Goal: Information Seeking & Learning: Learn about a topic

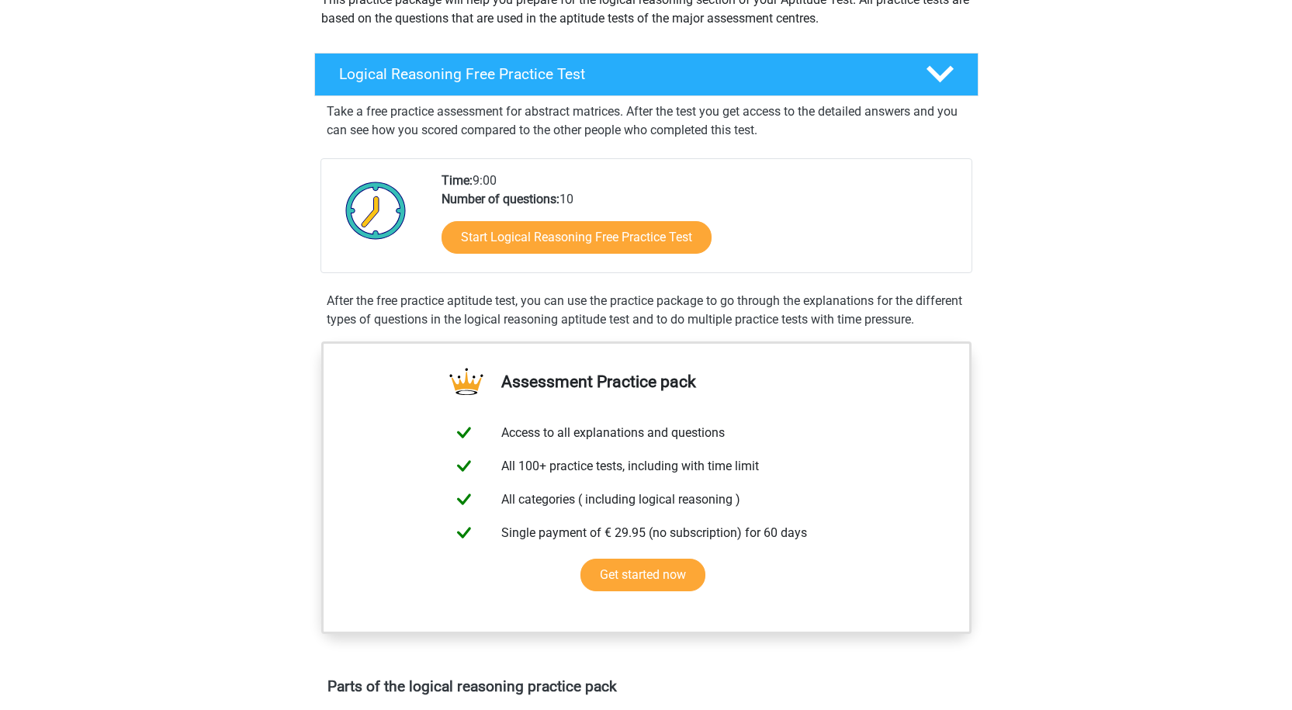
scroll to position [233, 0]
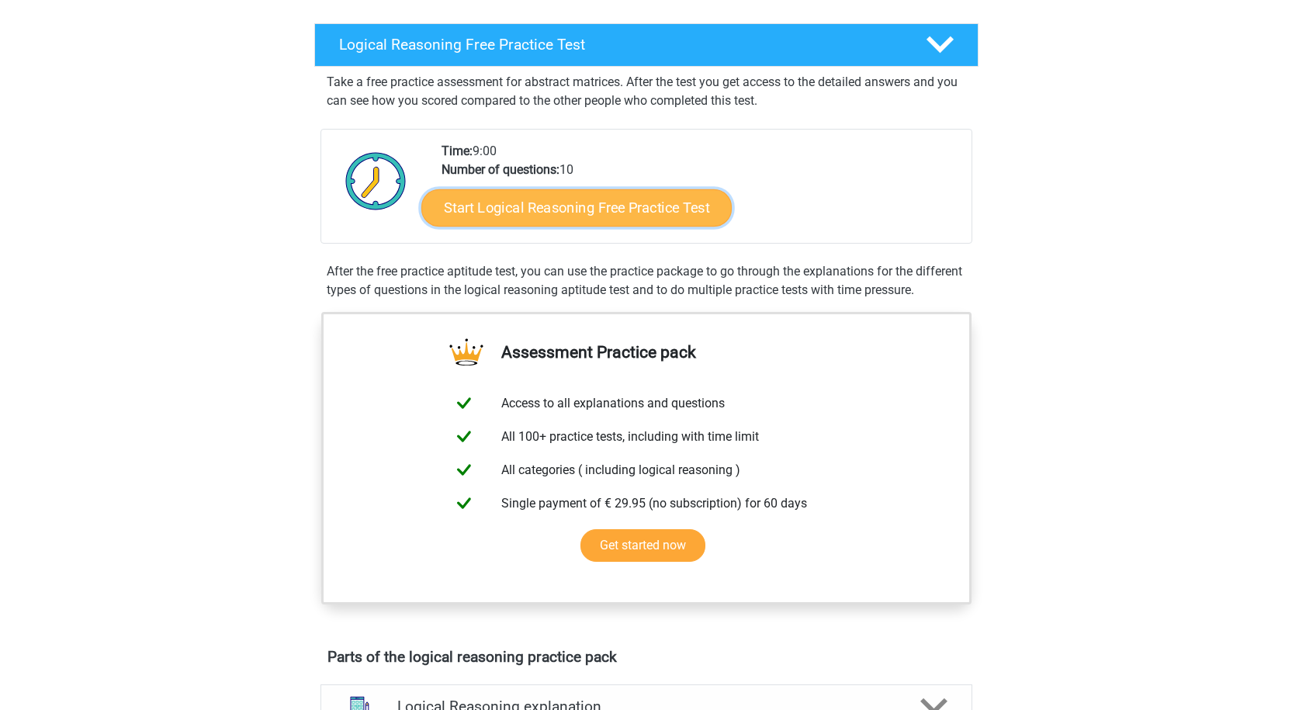
click at [574, 203] on link "Start Logical Reasoning Free Practice Test" at bounding box center [576, 207] width 310 height 37
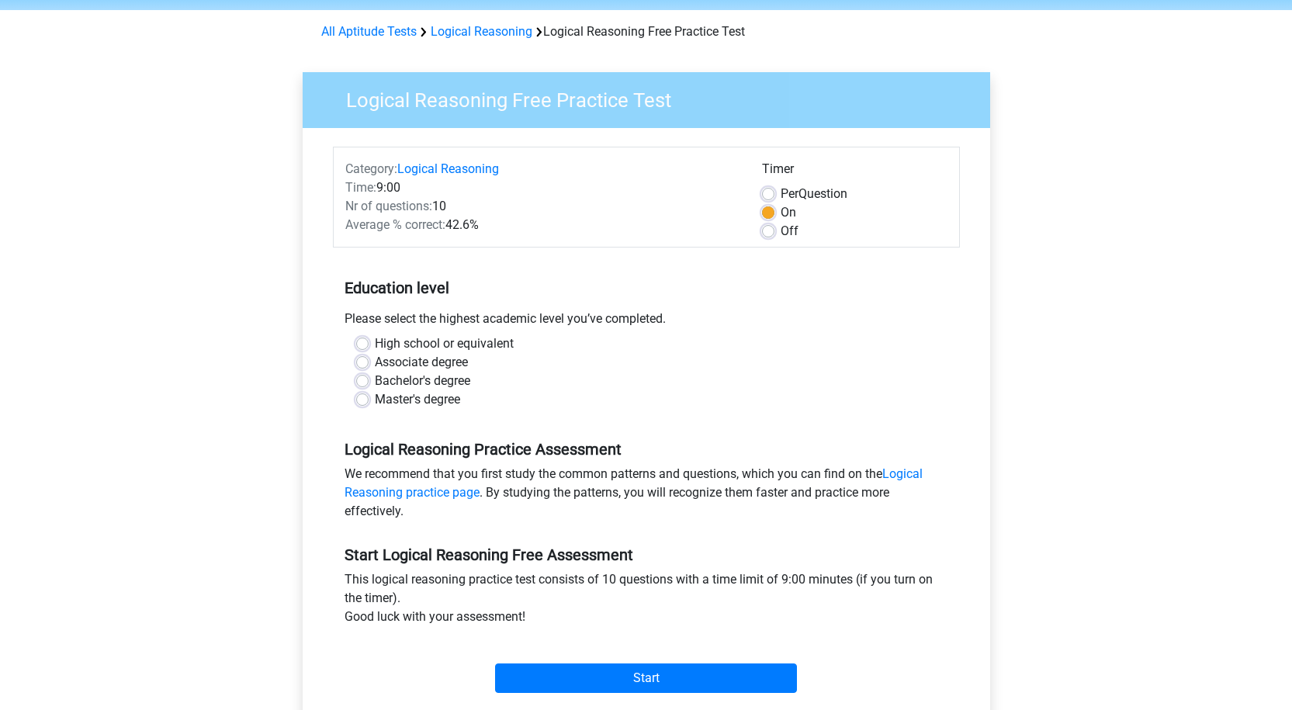
scroll to position [233, 0]
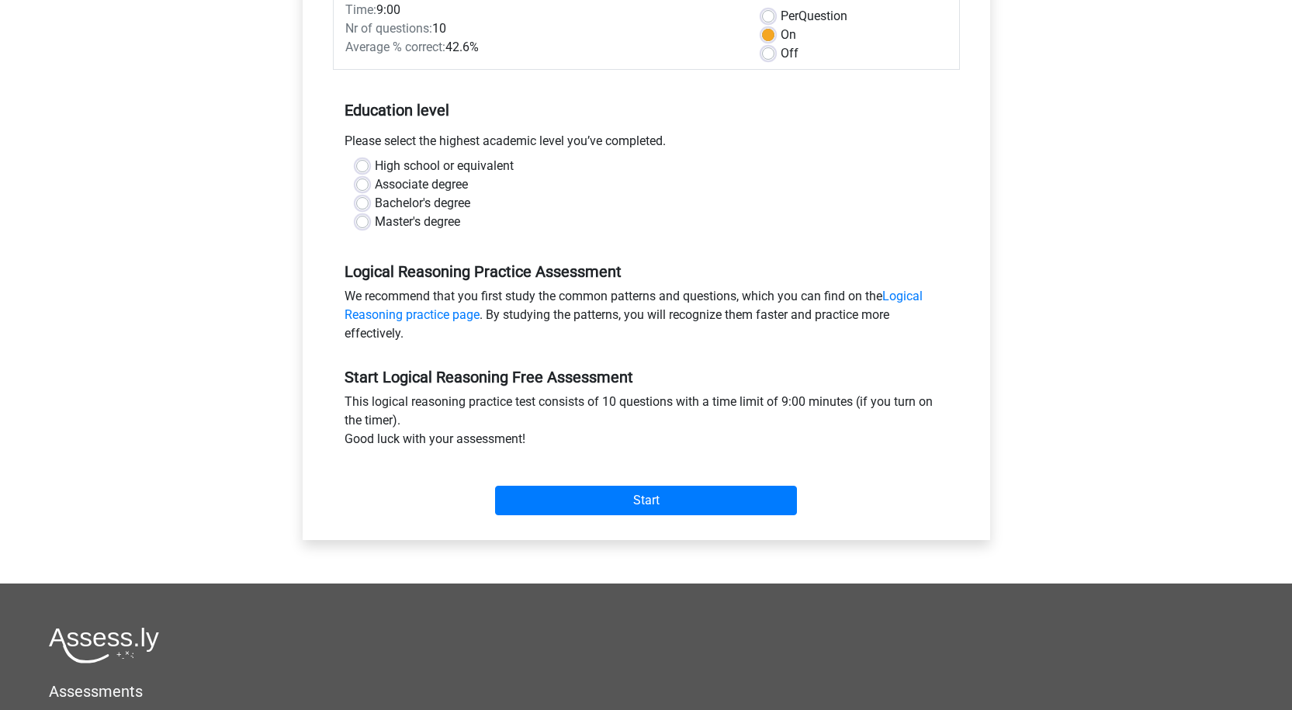
click at [375, 164] on label "High school or equivalent" at bounding box center [444, 166] width 139 height 19
click at [356, 164] on input "High school or equivalent" at bounding box center [362, 165] width 12 height 16
radio input "true"
click at [574, 507] on input "Start" at bounding box center [646, 500] width 302 height 29
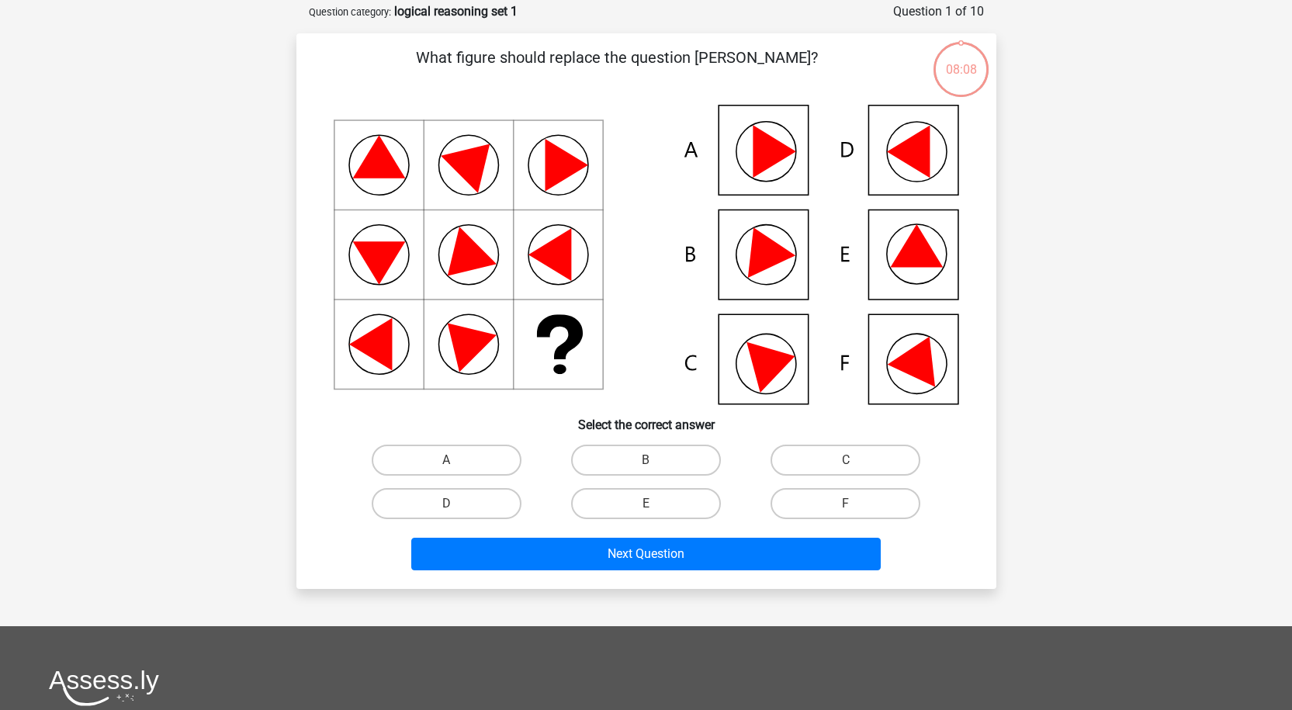
scroll to position [78, 0]
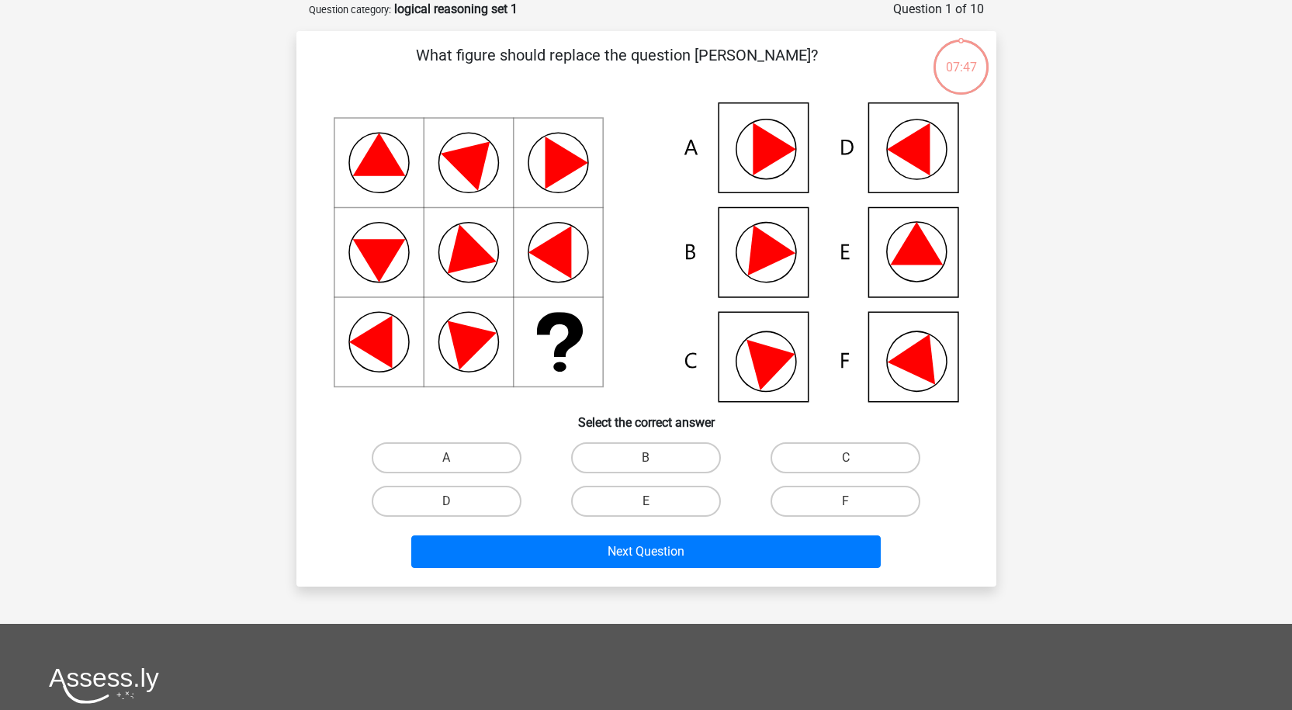
click at [920, 383] on icon at bounding box center [647, 252] width 626 height 300
click at [827, 504] on label "F" at bounding box center [846, 501] width 150 height 31
click at [846, 504] on input "F" at bounding box center [851, 506] width 10 height 10
radio input "true"
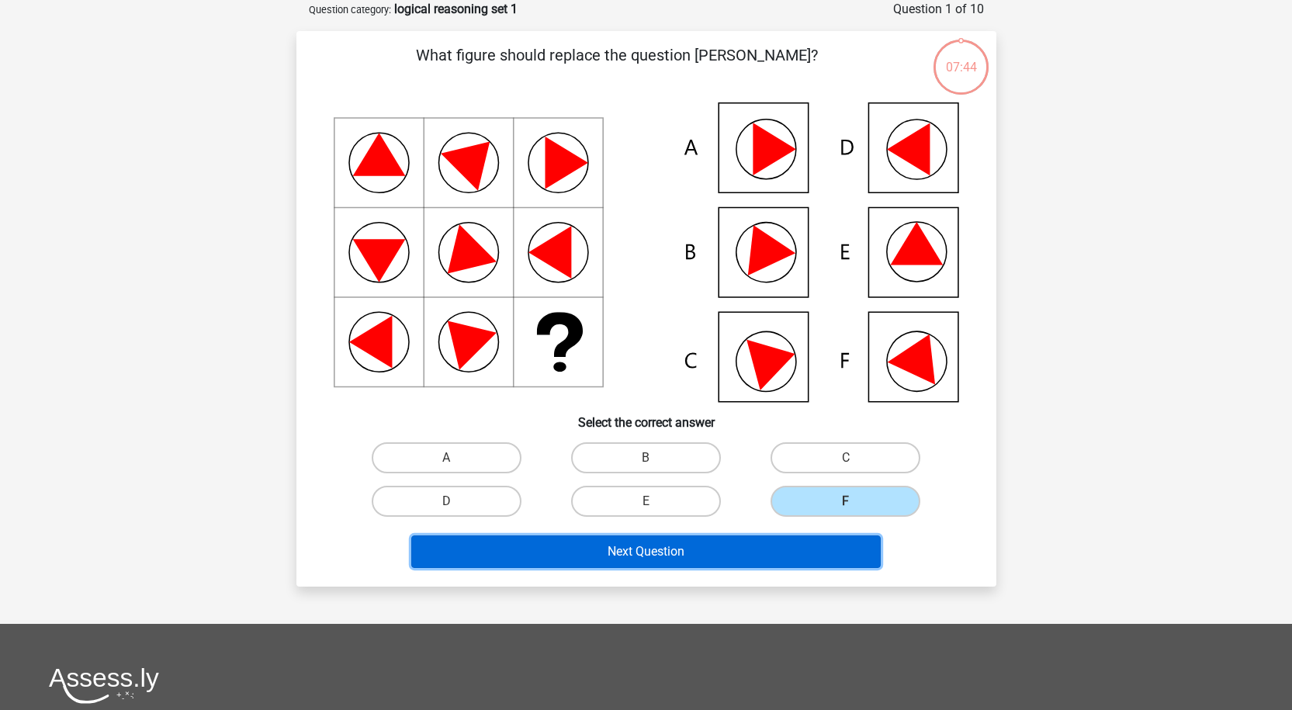
click at [725, 554] on button "Next Question" at bounding box center [646, 551] width 470 height 33
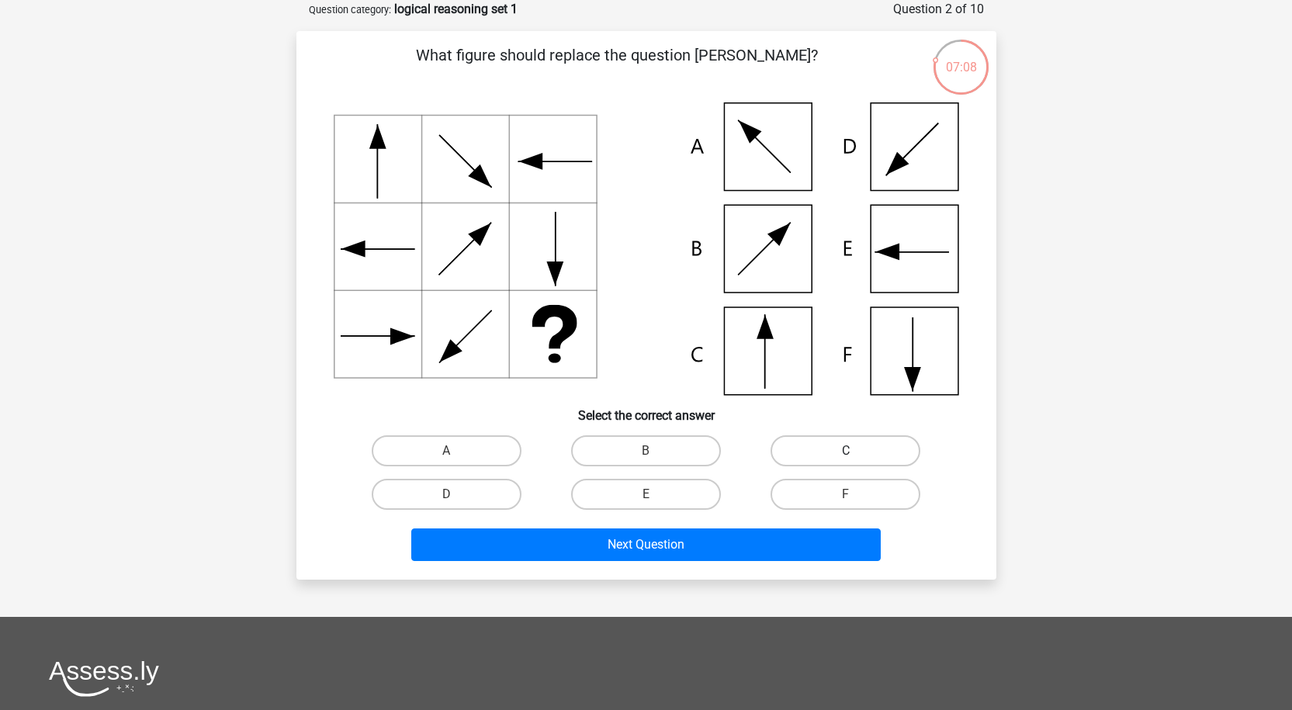
click at [840, 452] on label "C" at bounding box center [846, 450] width 150 height 31
click at [846, 452] on input "C" at bounding box center [851, 456] width 10 height 10
radio input "true"
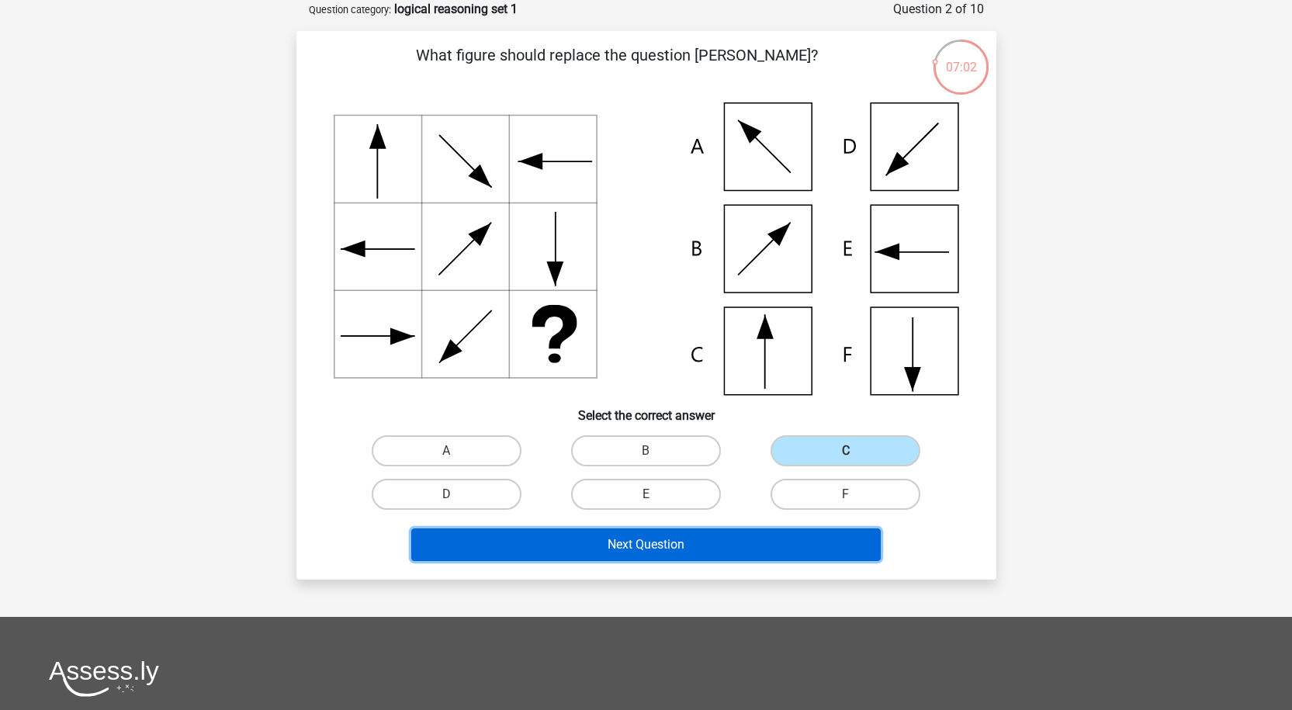
click at [671, 540] on button "Next Question" at bounding box center [646, 545] width 470 height 33
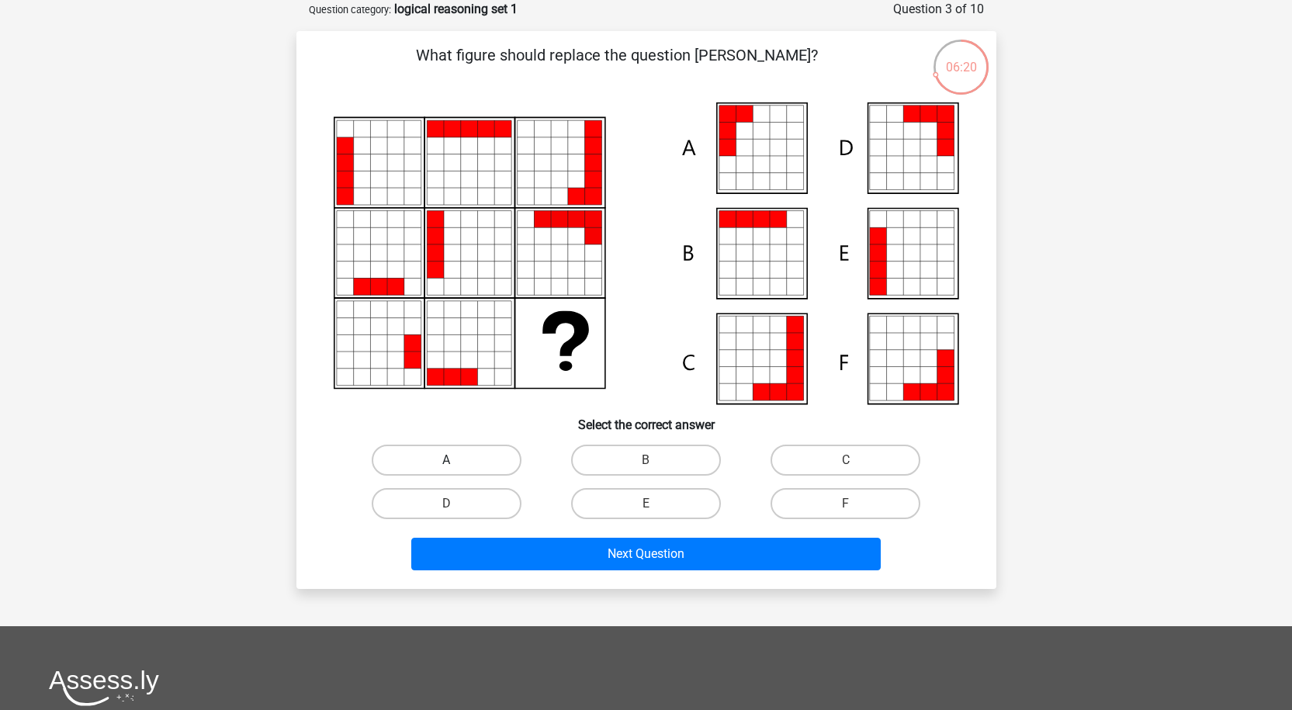
click at [440, 454] on label "A" at bounding box center [447, 460] width 150 height 31
click at [446, 460] on input "A" at bounding box center [451, 465] width 10 height 10
radio input "true"
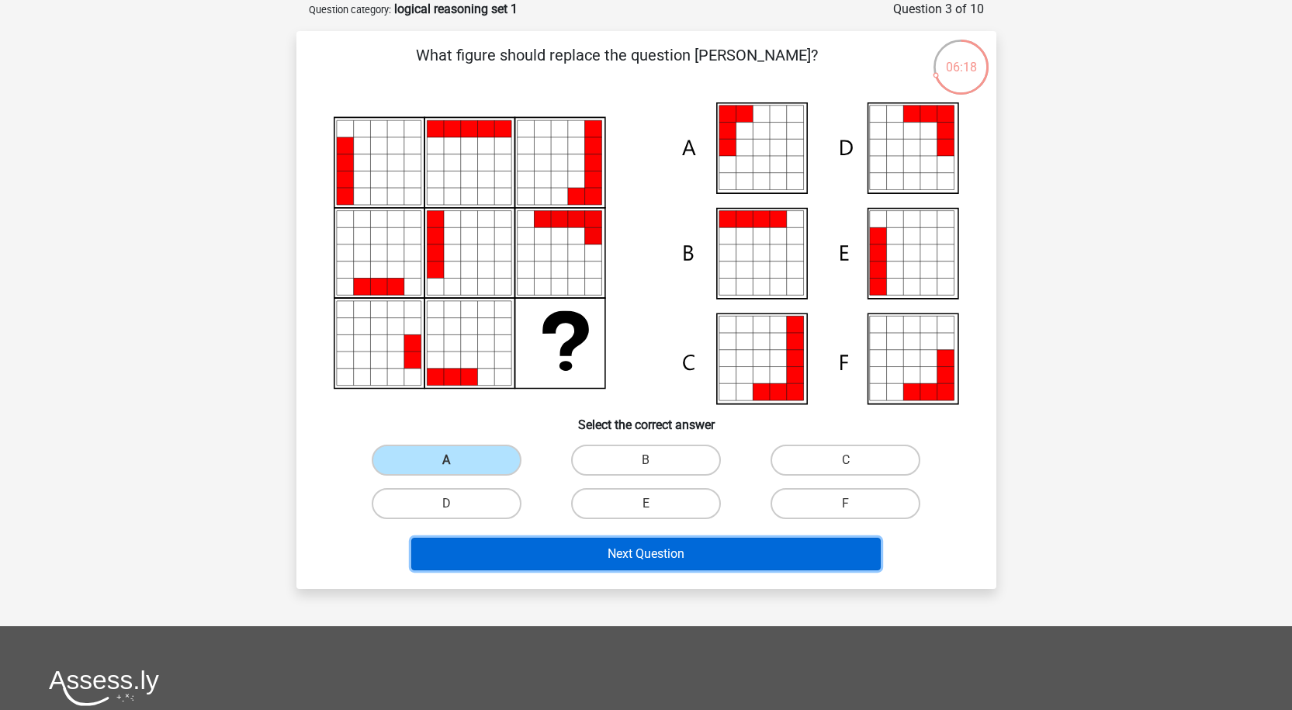
click at [639, 556] on button "Next Question" at bounding box center [646, 554] width 470 height 33
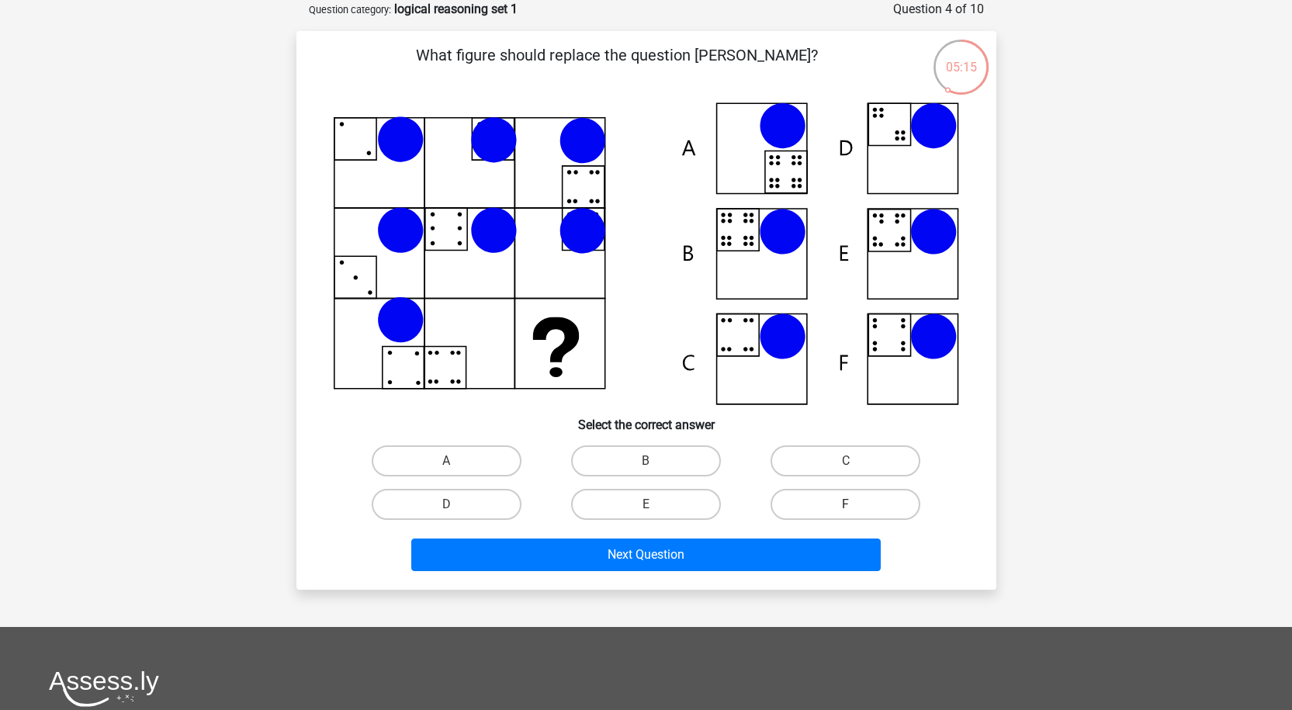
click at [836, 503] on label "F" at bounding box center [846, 504] width 150 height 31
click at [846, 504] on input "F" at bounding box center [851, 509] width 10 height 10
radio input "true"
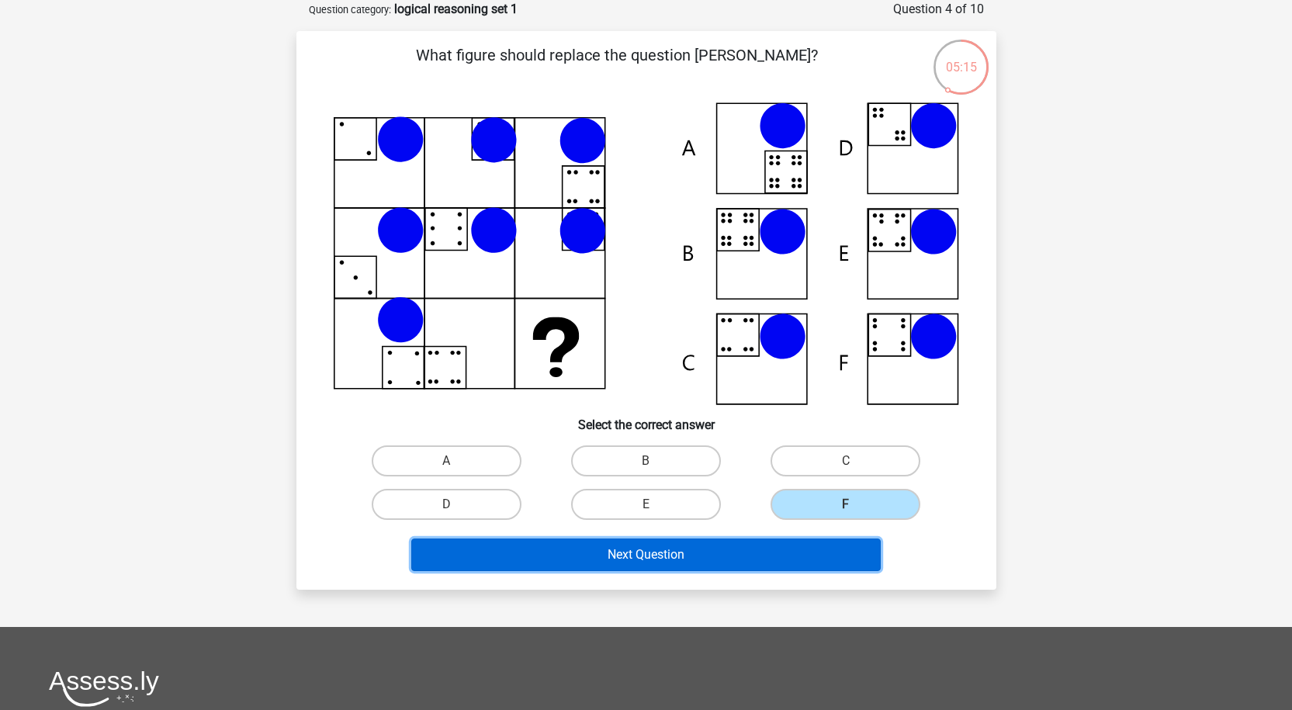
click at [761, 556] on button "Next Question" at bounding box center [646, 555] width 470 height 33
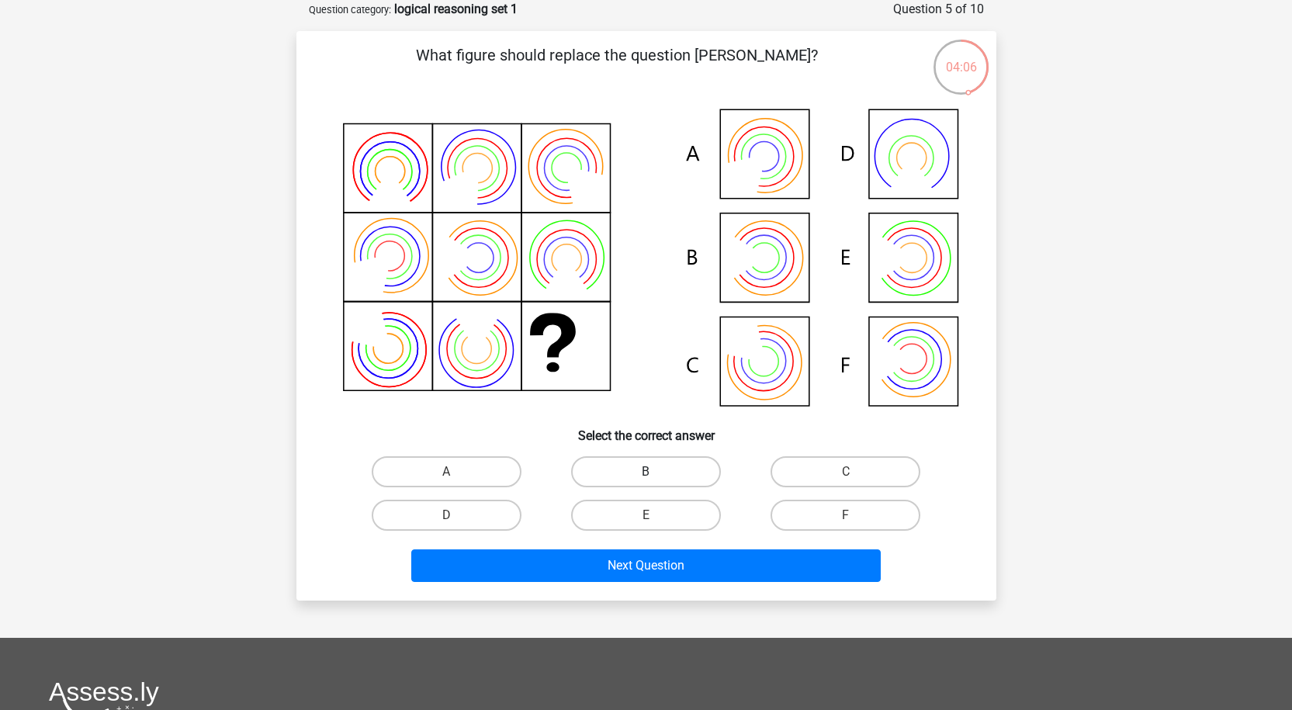
click at [643, 470] on label "B" at bounding box center [646, 471] width 150 height 31
click at [646, 472] on input "B" at bounding box center [651, 477] width 10 height 10
radio input "true"
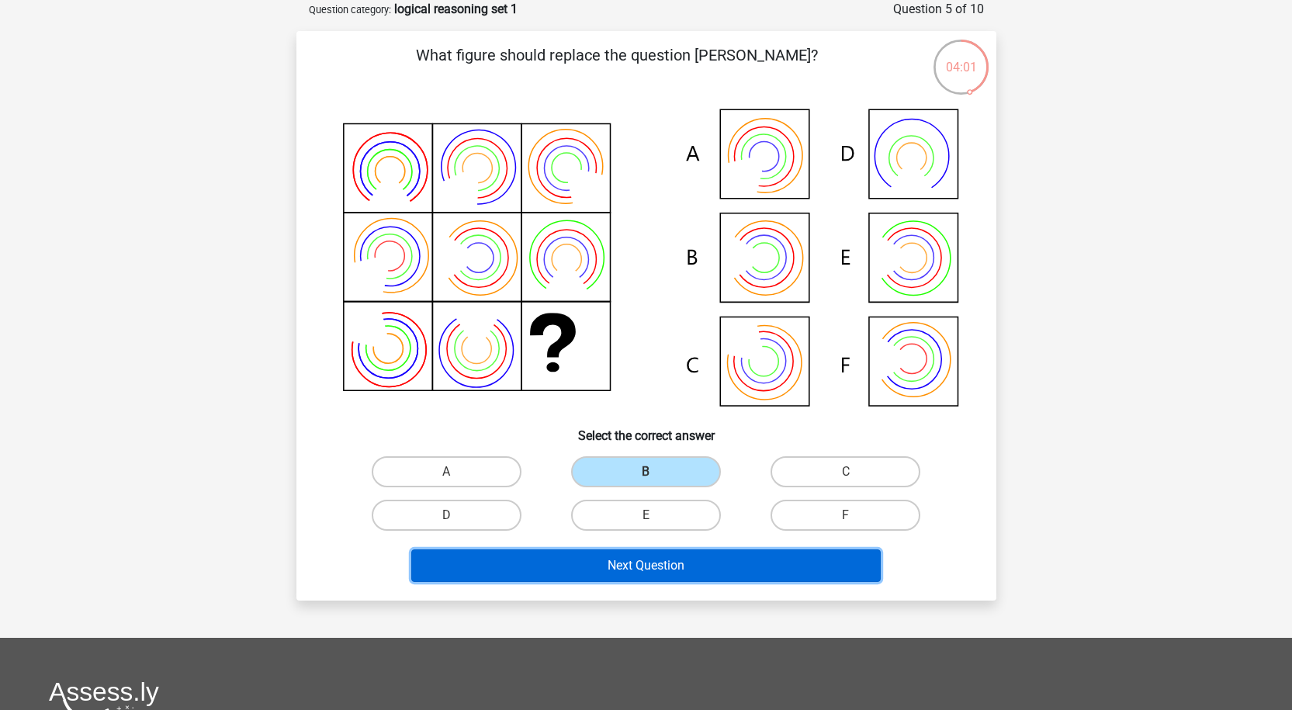
click at [678, 567] on button "Next Question" at bounding box center [646, 565] width 470 height 33
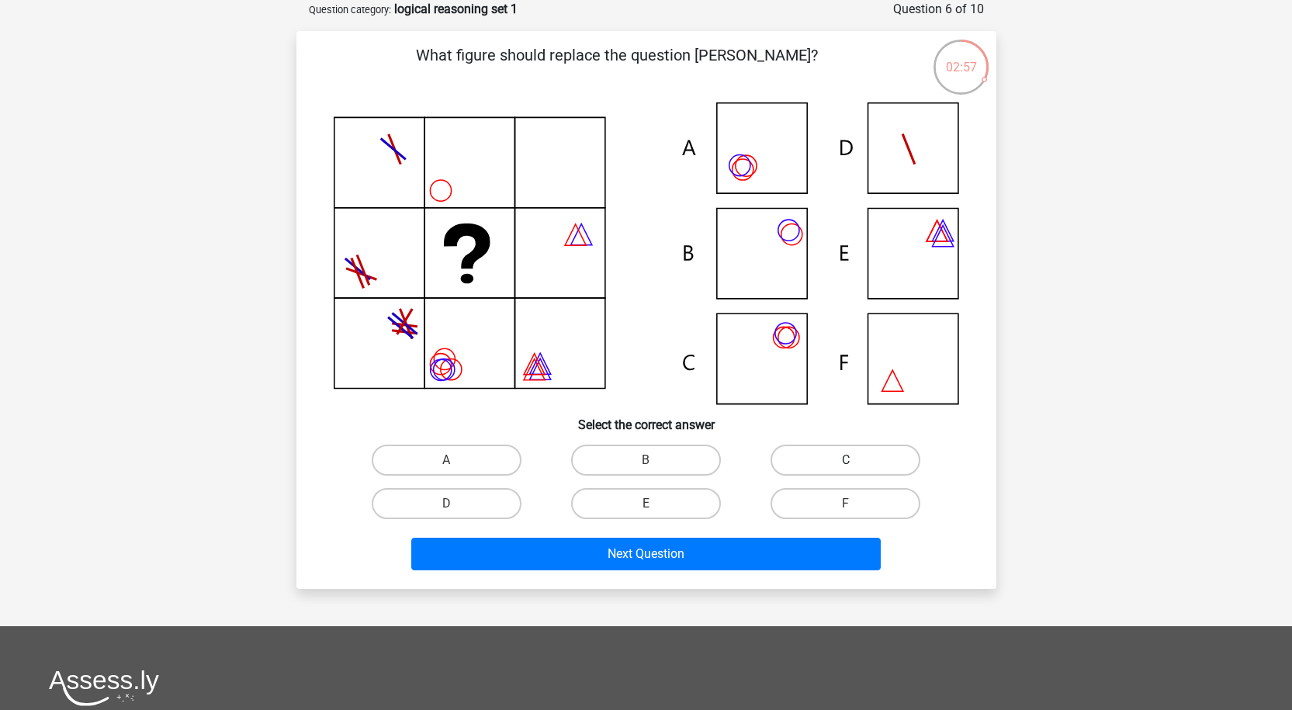
click at [806, 454] on label "C" at bounding box center [846, 460] width 150 height 31
click at [846, 460] on input "C" at bounding box center [851, 465] width 10 height 10
radio input "true"
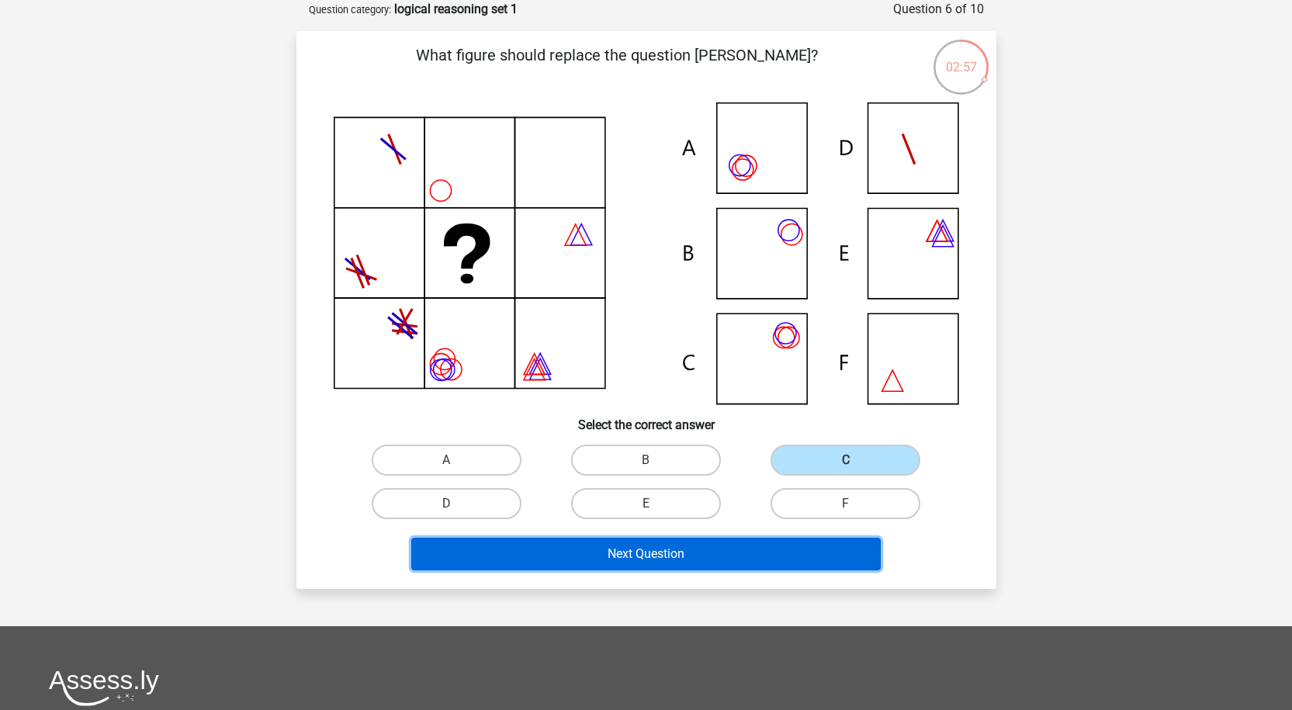
click at [743, 558] on button "Next Question" at bounding box center [646, 554] width 470 height 33
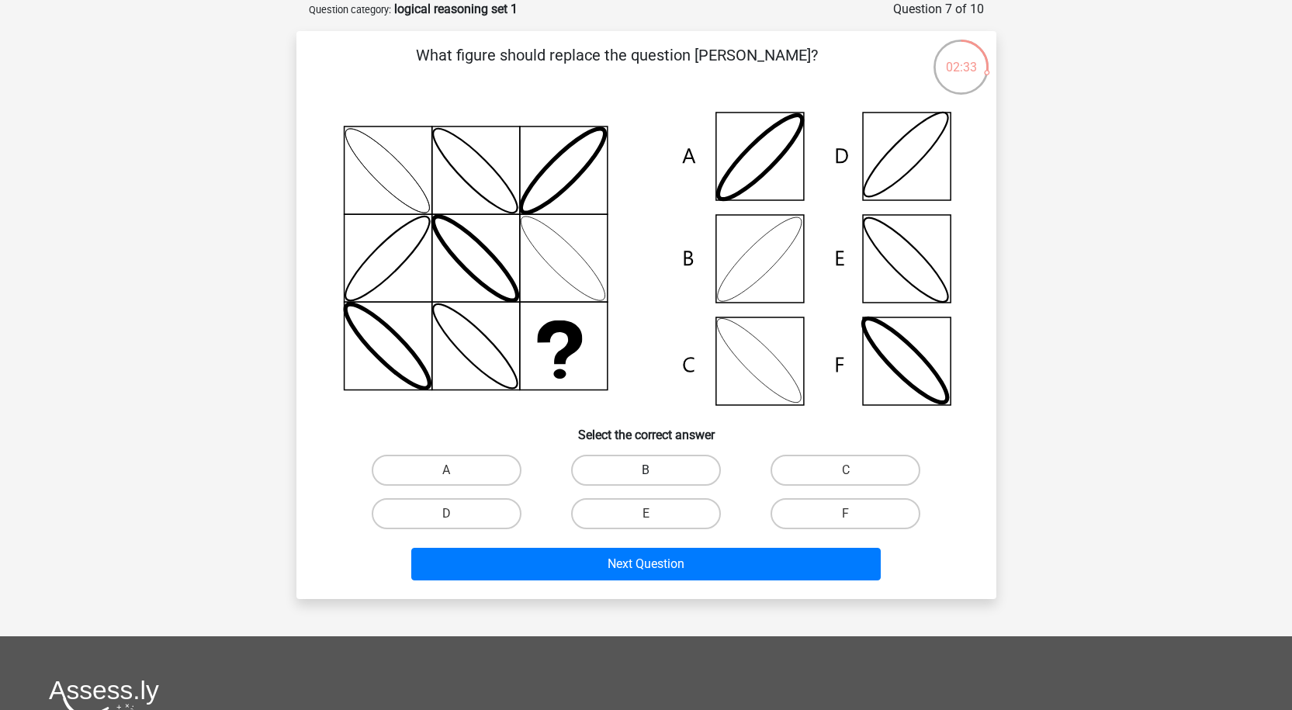
click at [624, 464] on label "B" at bounding box center [646, 470] width 150 height 31
click at [646, 470] on input "B" at bounding box center [651, 475] width 10 height 10
radio input "true"
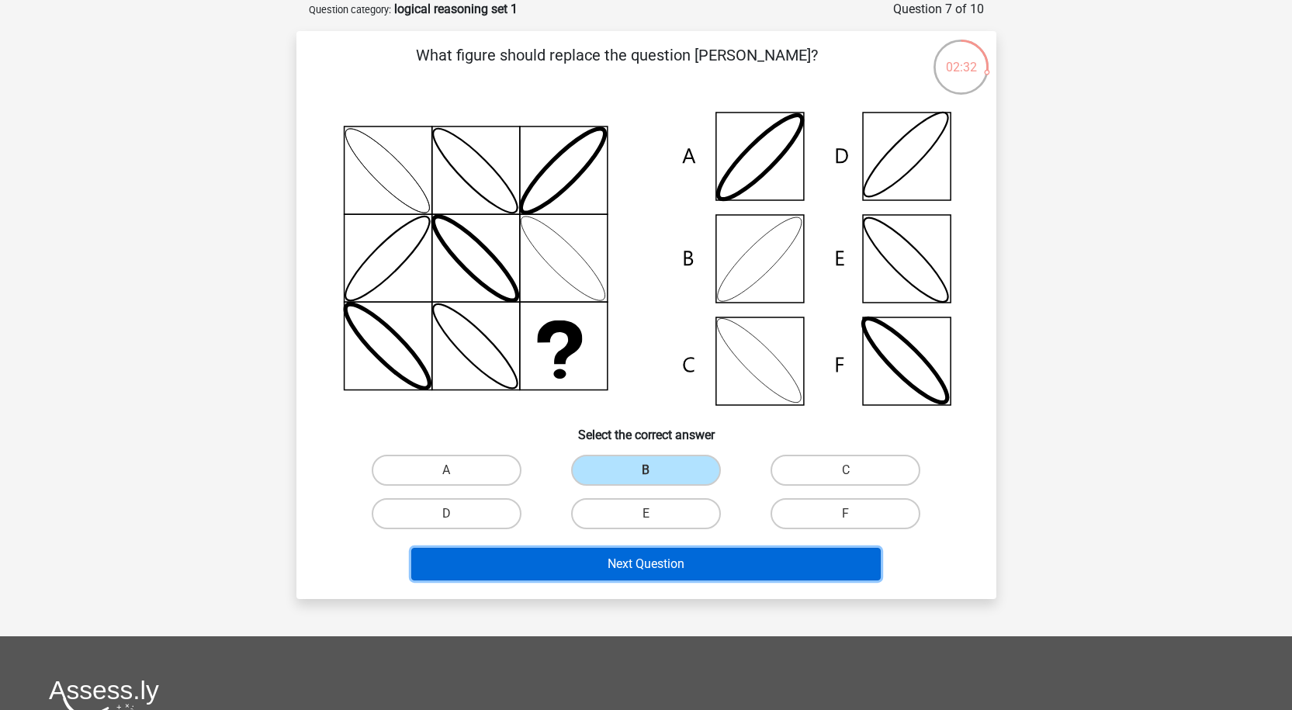
click at [648, 563] on button "Next Question" at bounding box center [646, 564] width 470 height 33
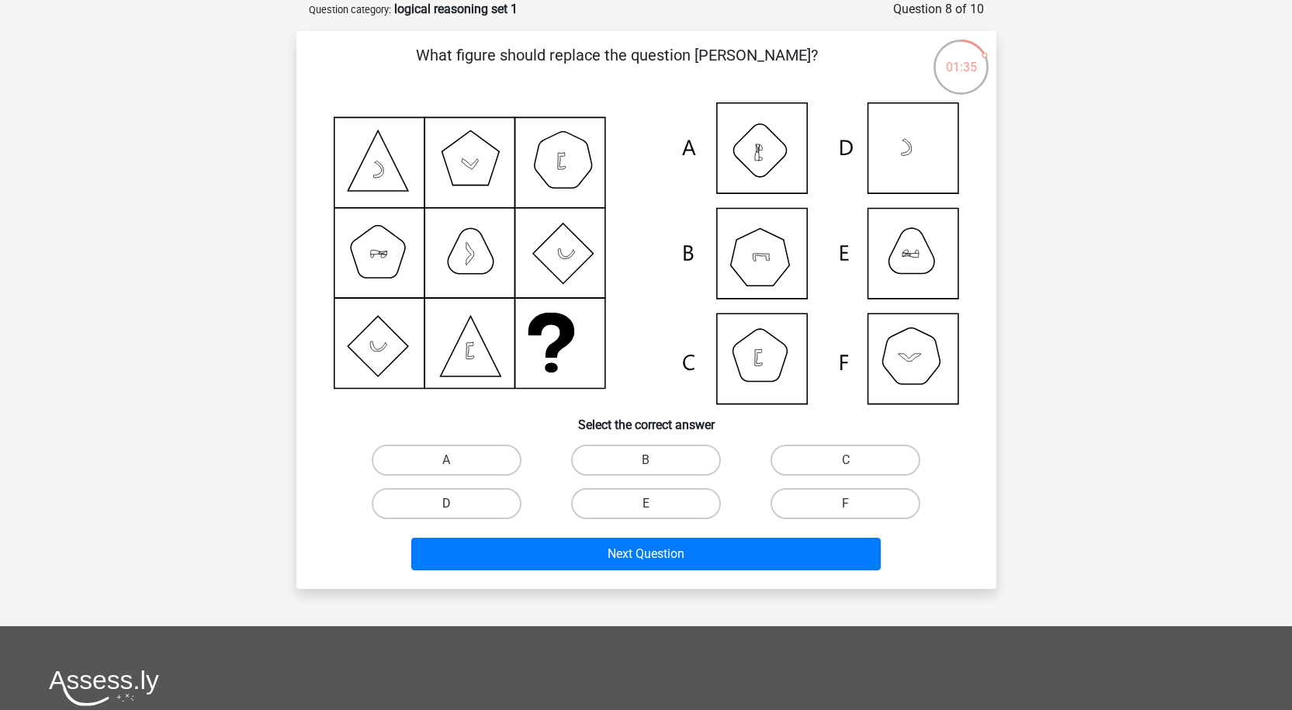
drag, startPoint x: 470, startPoint y: 500, endPoint x: 559, endPoint y: 535, distance: 95.8
click at [470, 500] on label "D" at bounding box center [447, 503] width 150 height 31
click at [456, 504] on input "D" at bounding box center [451, 509] width 10 height 10
radio input "true"
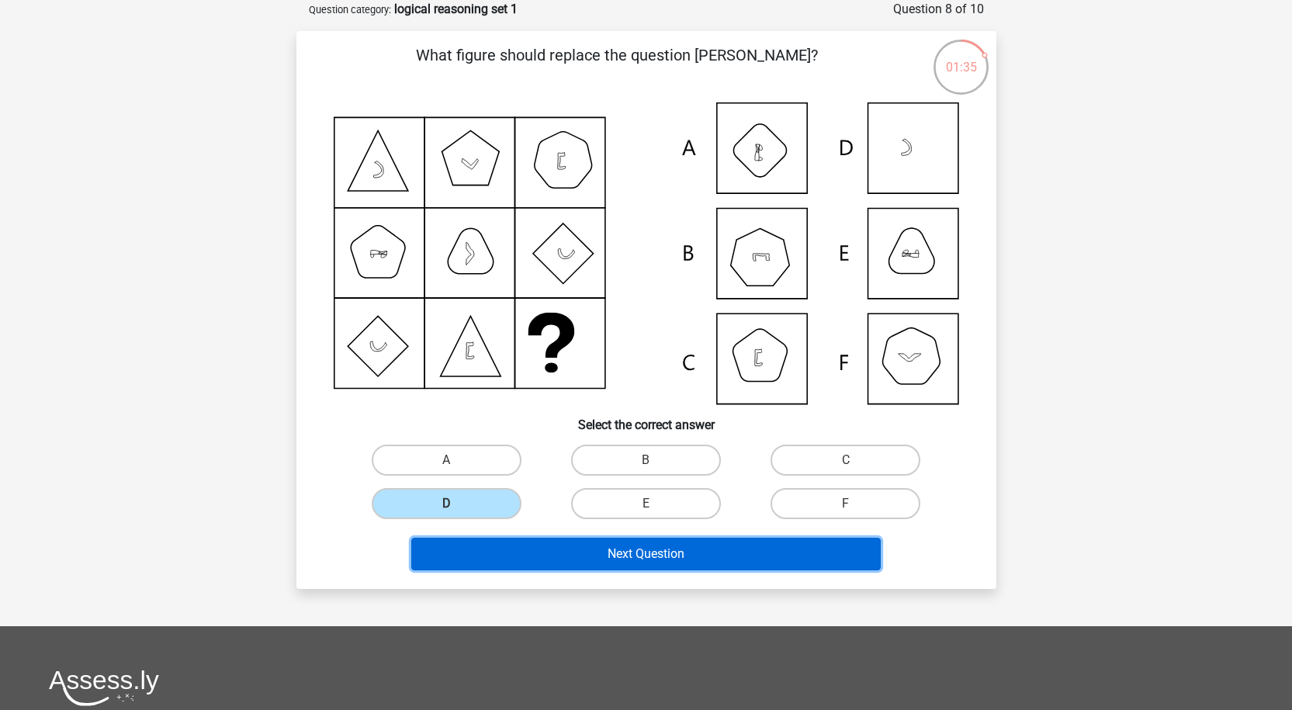
click at [582, 549] on button "Next Question" at bounding box center [646, 554] width 470 height 33
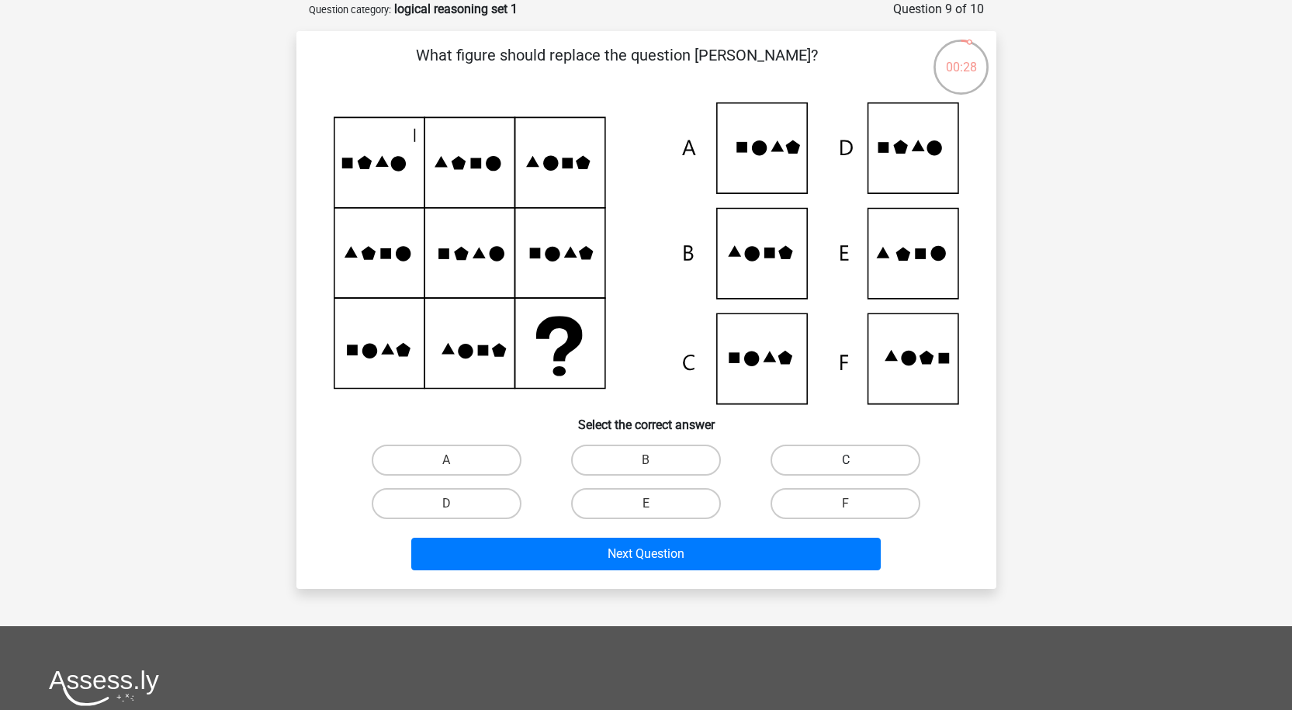
click at [798, 460] on label "C" at bounding box center [846, 460] width 150 height 31
click at [846, 460] on input "C" at bounding box center [851, 465] width 10 height 10
radio input "true"
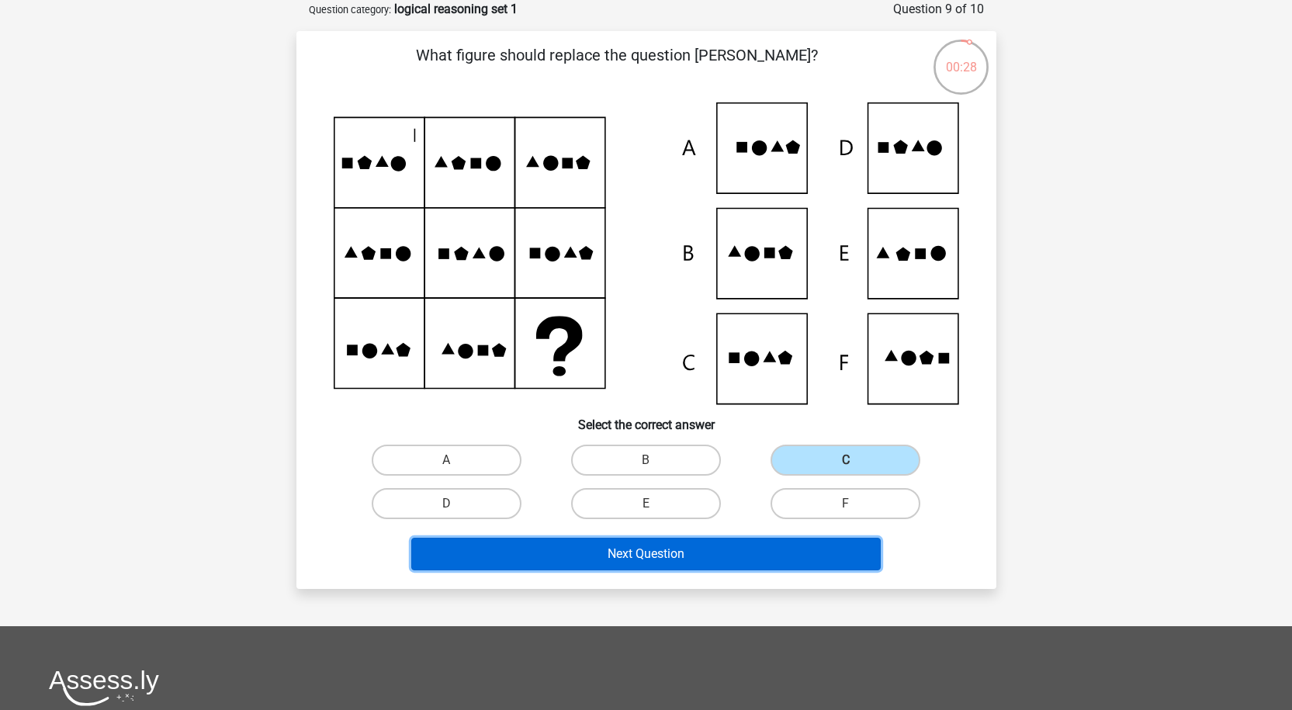
click at [732, 549] on button "Next Question" at bounding box center [646, 554] width 470 height 33
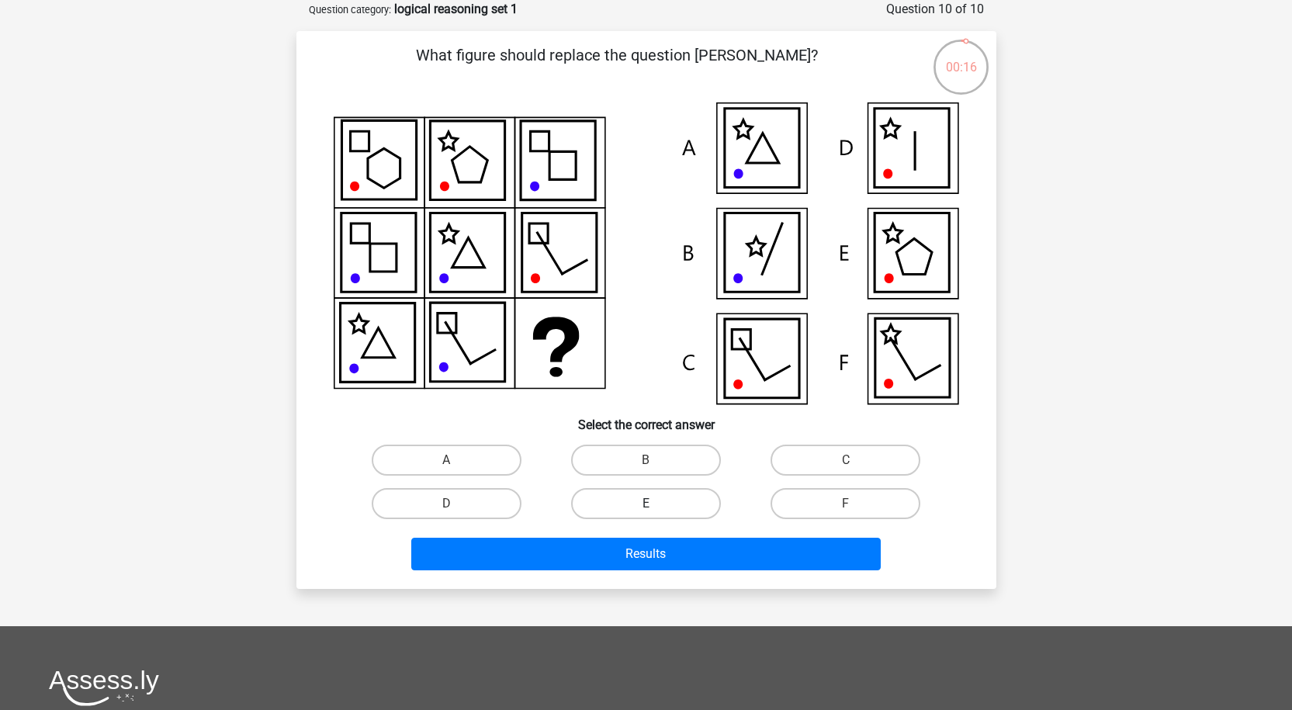
click at [610, 497] on label "E" at bounding box center [646, 503] width 150 height 31
click at [646, 504] on input "E" at bounding box center [651, 509] width 10 height 10
radio input "true"
click at [627, 533] on div "Results" at bounding box center [646, 550] width 650 height 51
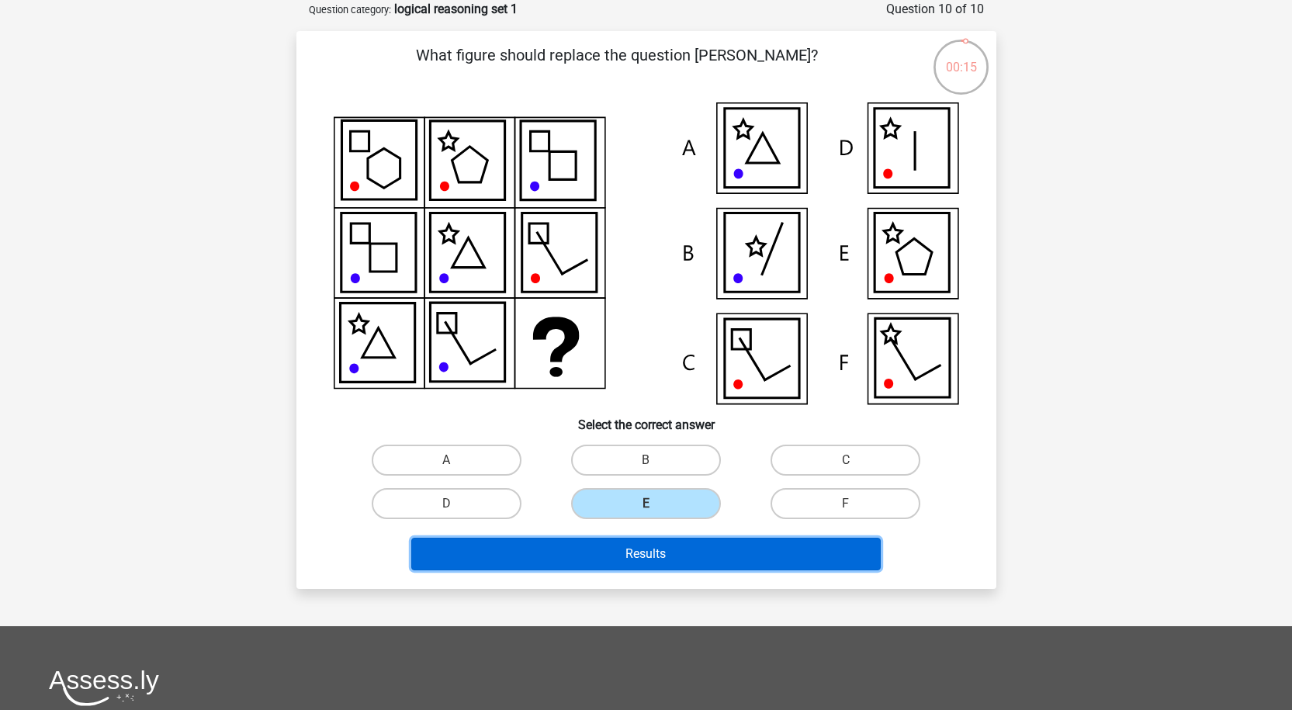
click at [624, 545] on button "Results" at bounding box center [646, 554] width 470 height 33
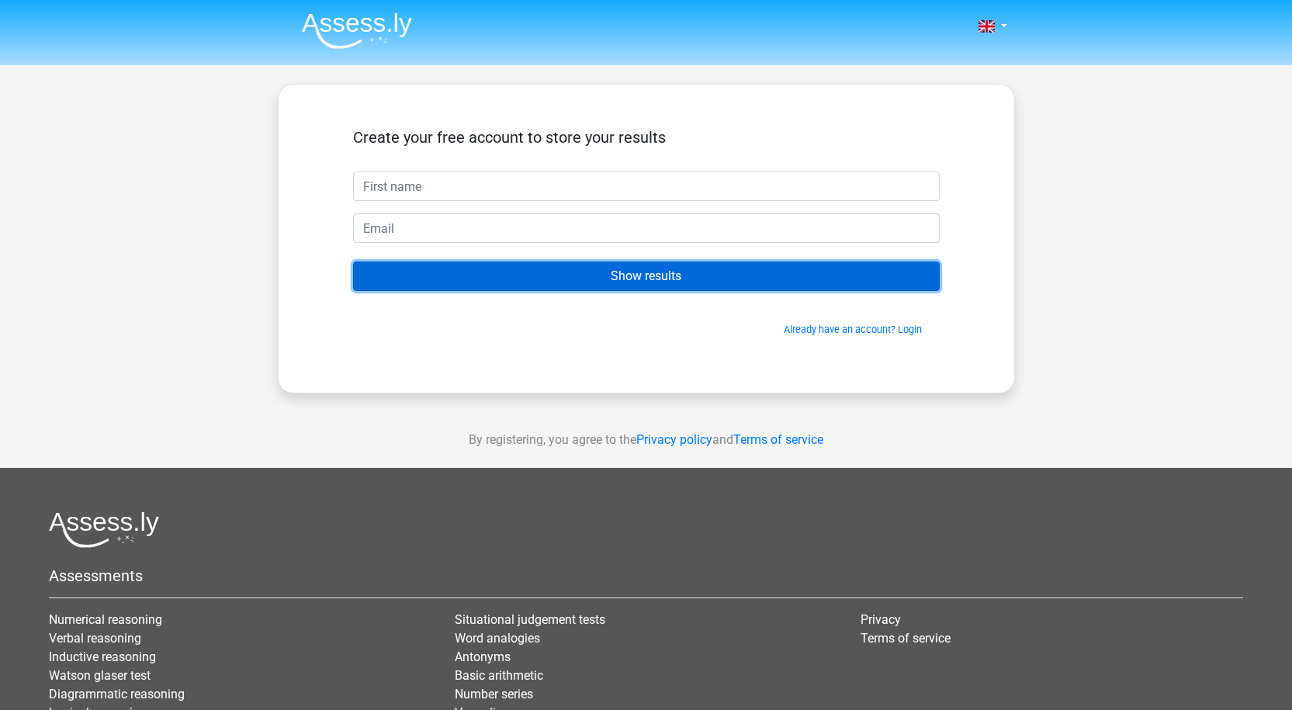
click at [601, 264] on input "Show results" at bounding box center [646, 276] width 587 height 29
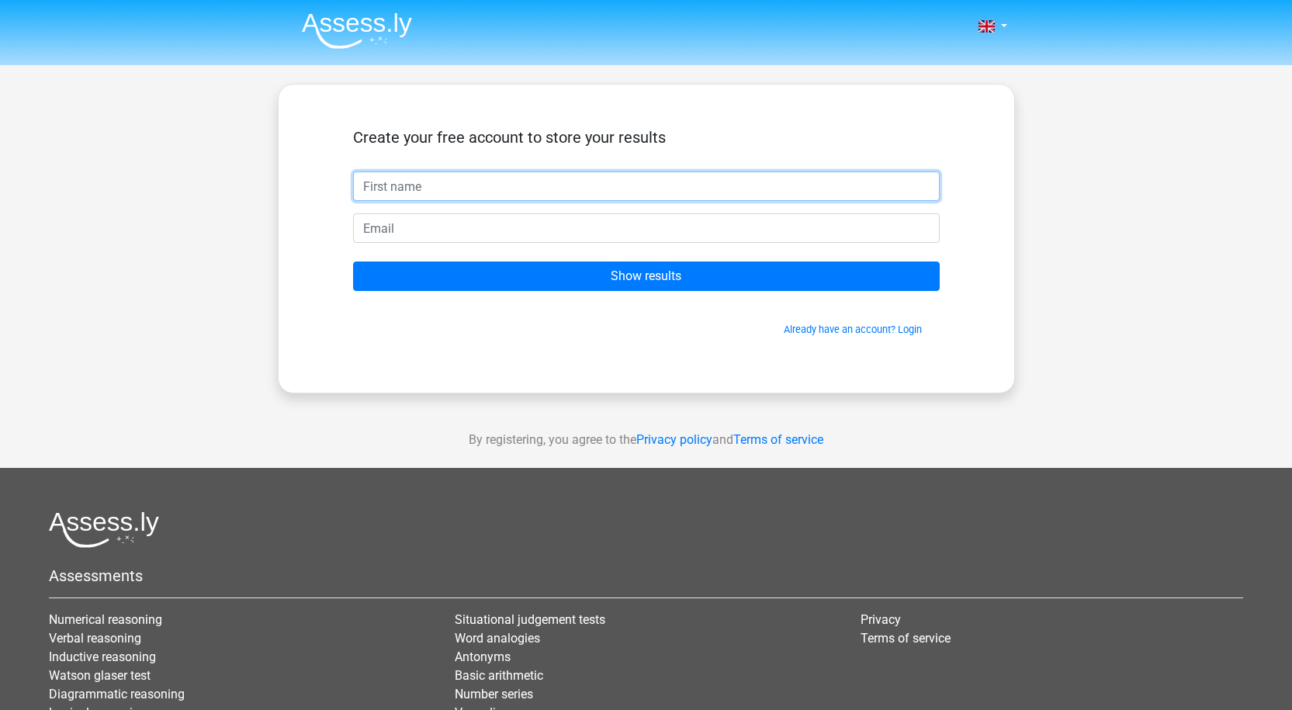
click at [453, 195] on input "text" at bounding box center [646, 186] width 587 height 29
type input "erik"
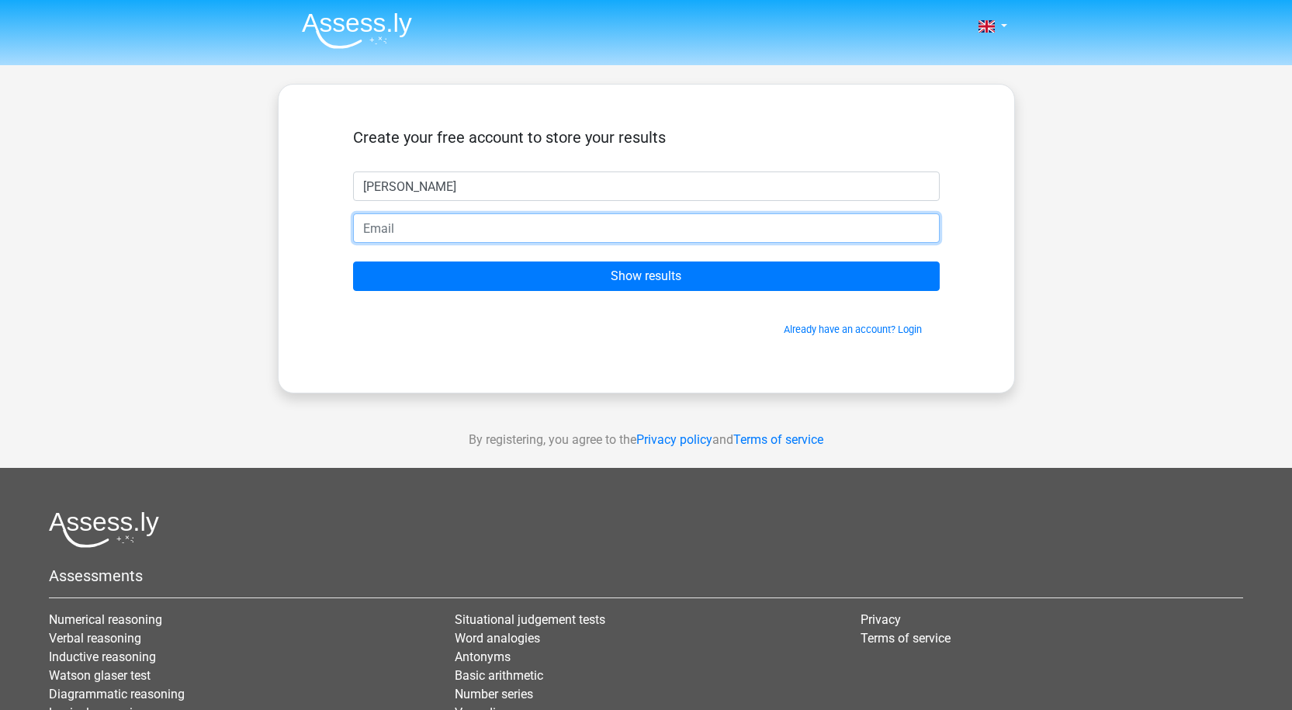
drag, startPoint x: 473, startPoint y: 234, endPoint x: 485, endPoint y: 243, distance: 15.1
click at [473, 234] on input "email" at bounding box center [646, 227] width 587 height 29
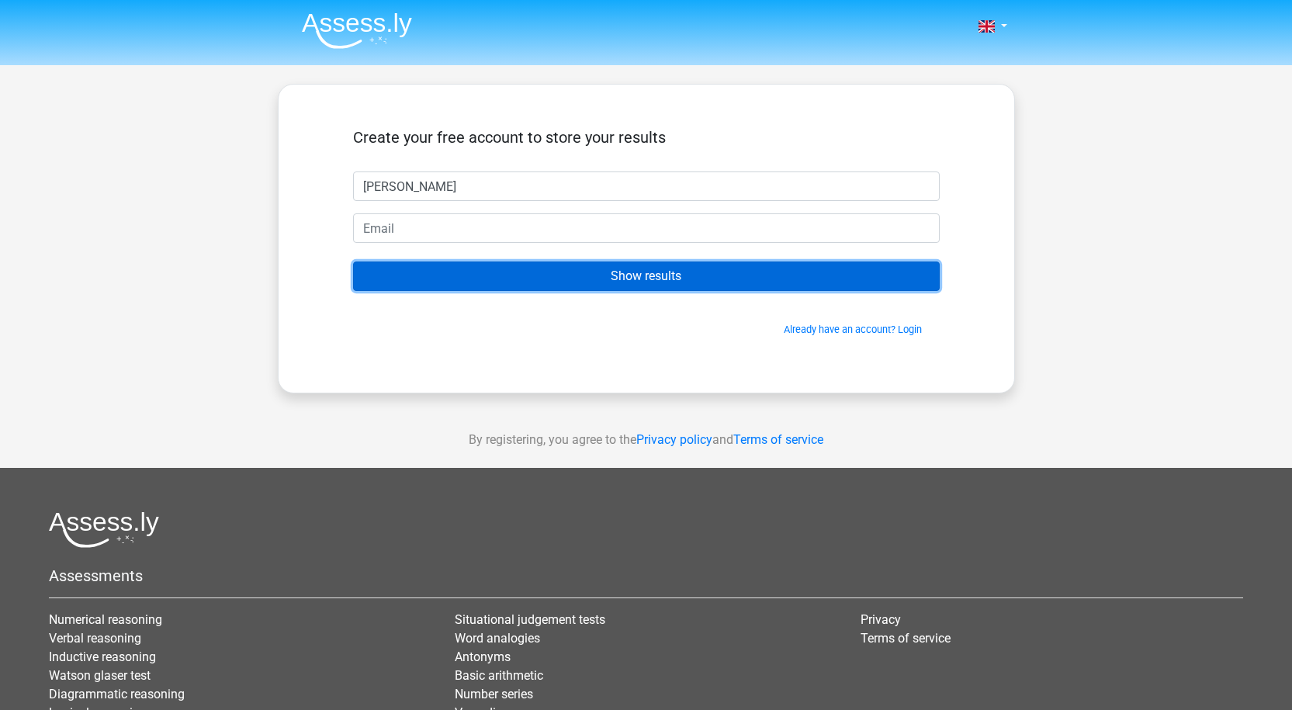
click at [695, 272] on input "Show results" at bounding box center [646, 276] width 587 height 29
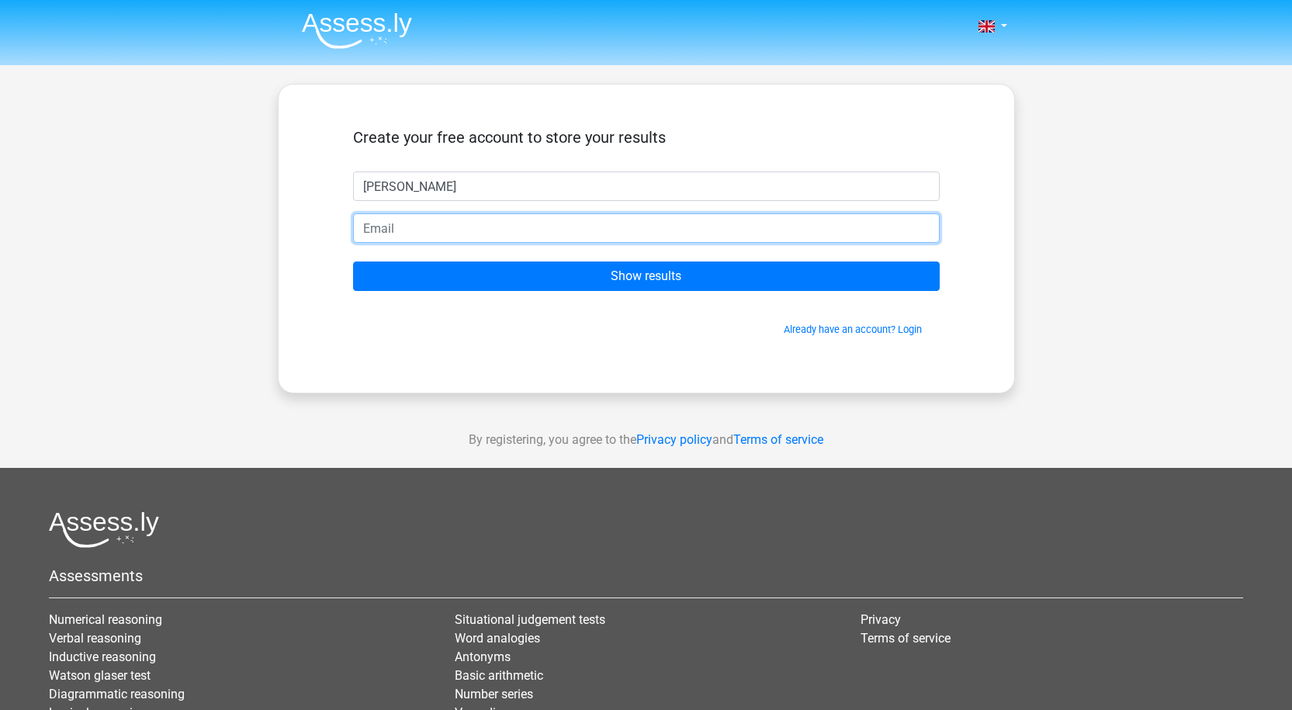
click at [453, 224] on input "email" at bounding box center [646, 227] width 587 height 29
click at [383, 231] on input "email" at bounding box center [646, 227] width 587 height 29
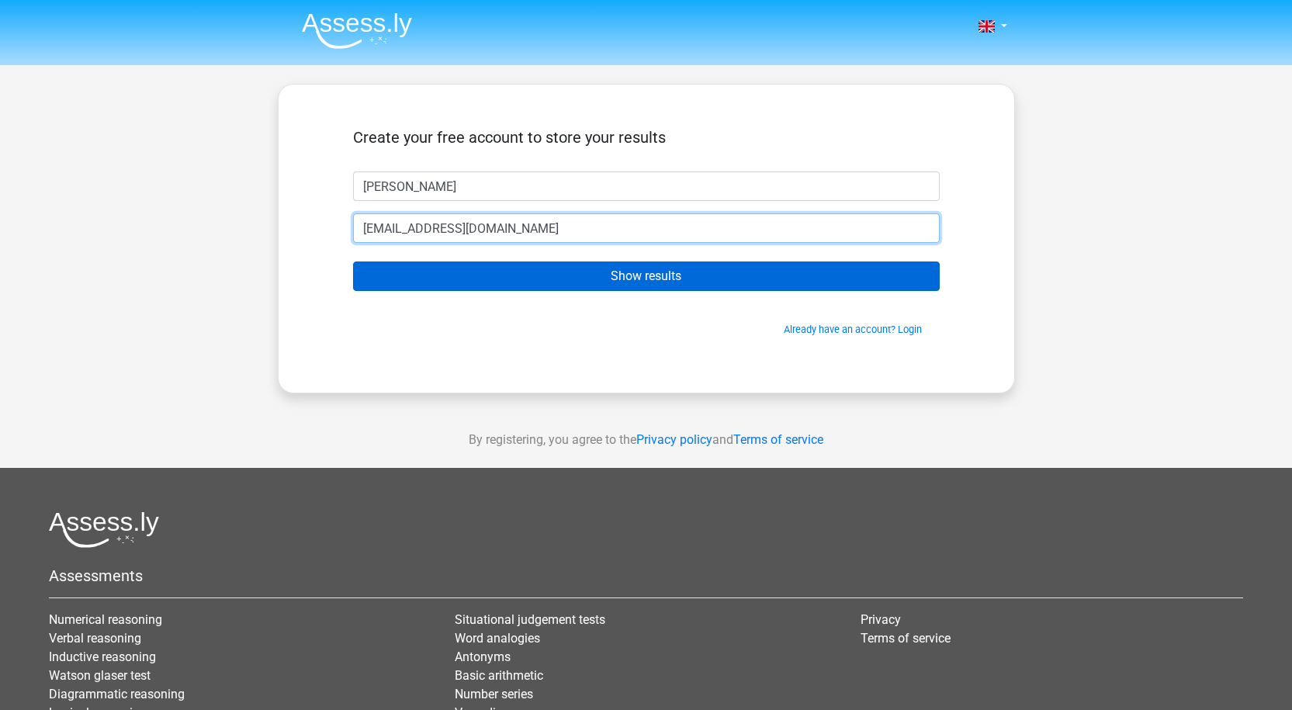
type input "sadas@gmail.com"
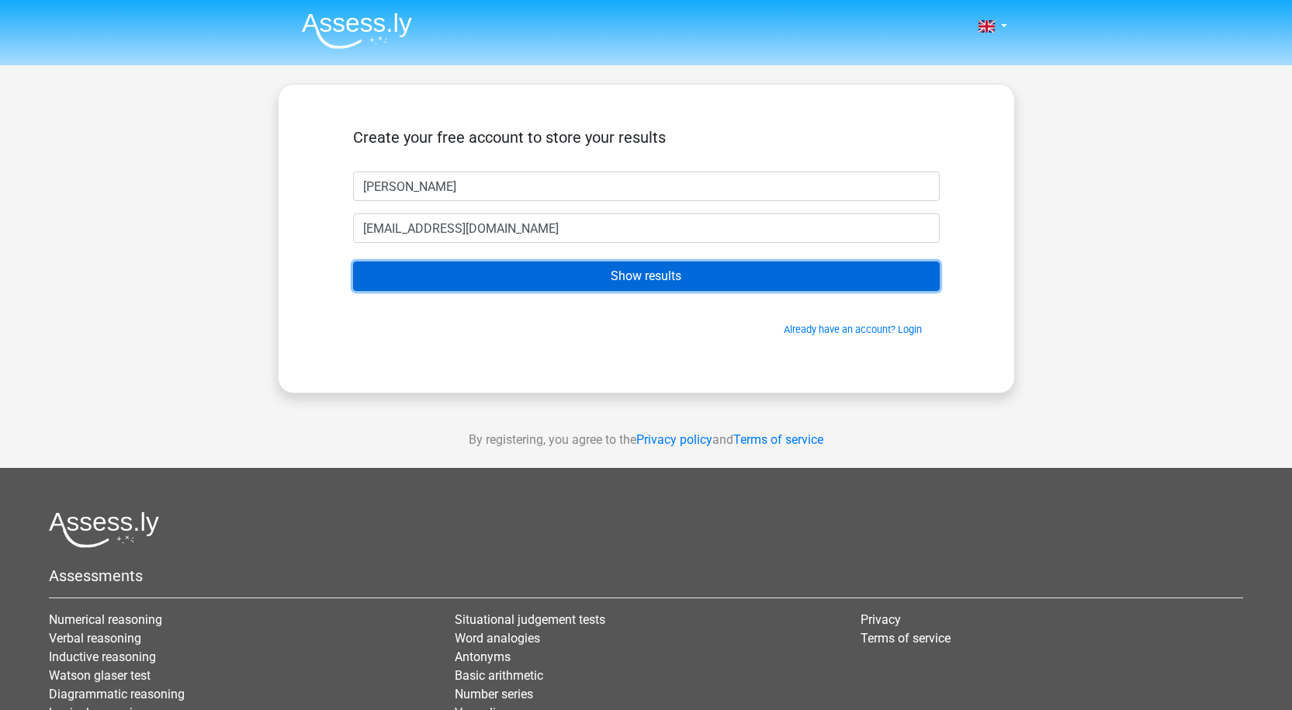
click at [501, 276] on input "Show results" at bounding box center [646, 276] width 587 height 29
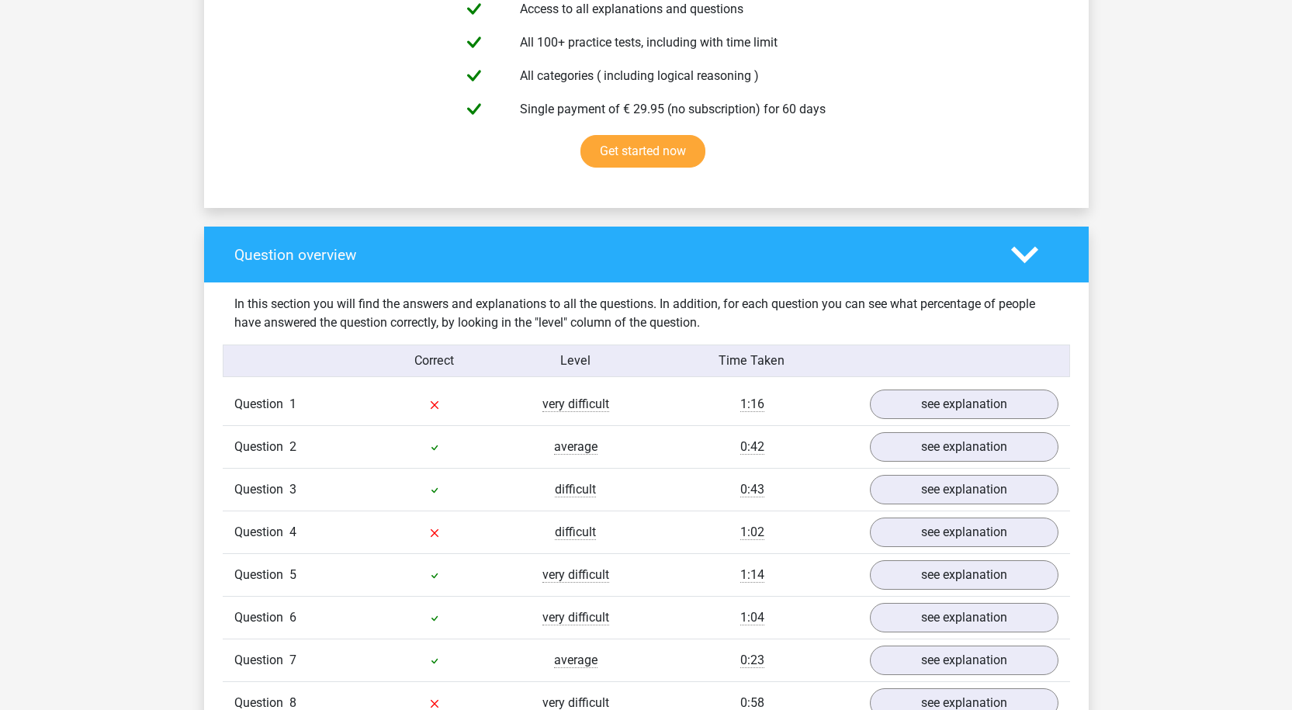
scroll to position [931, 0]
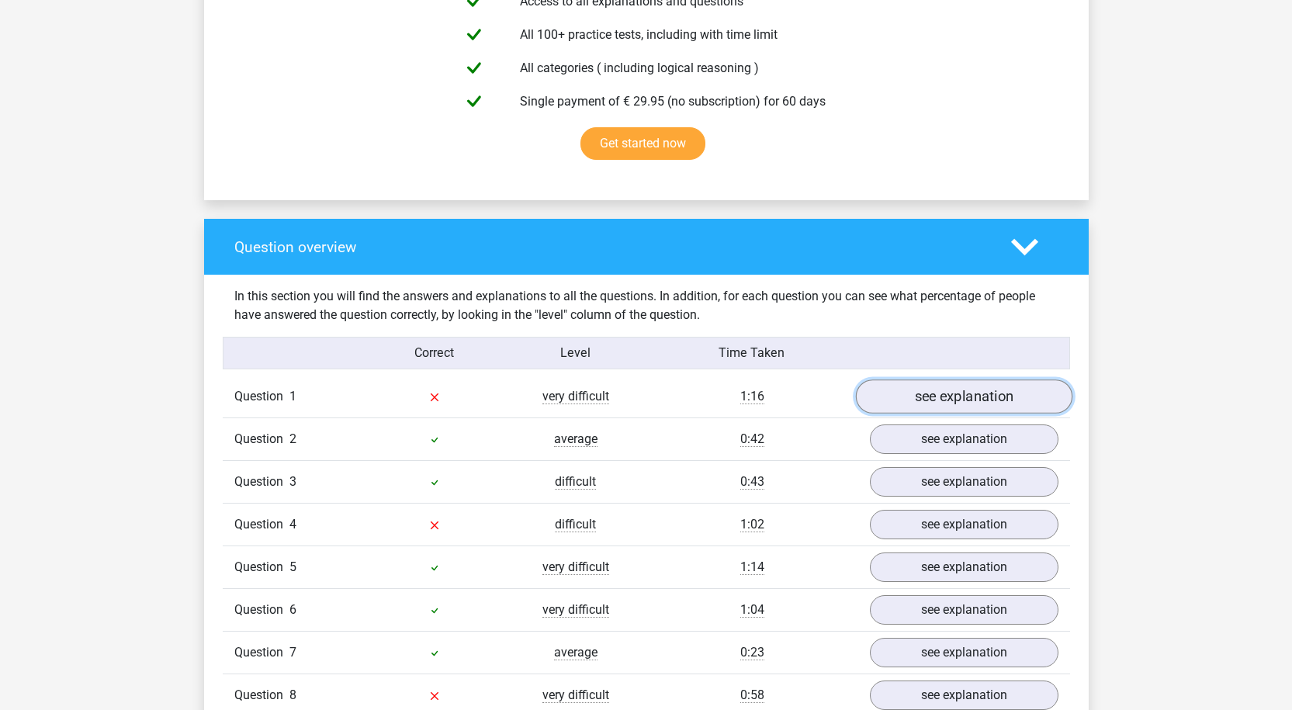
click at [914, 405] on link "see explanation" at bounding box center [963, 396] width 217 height 34
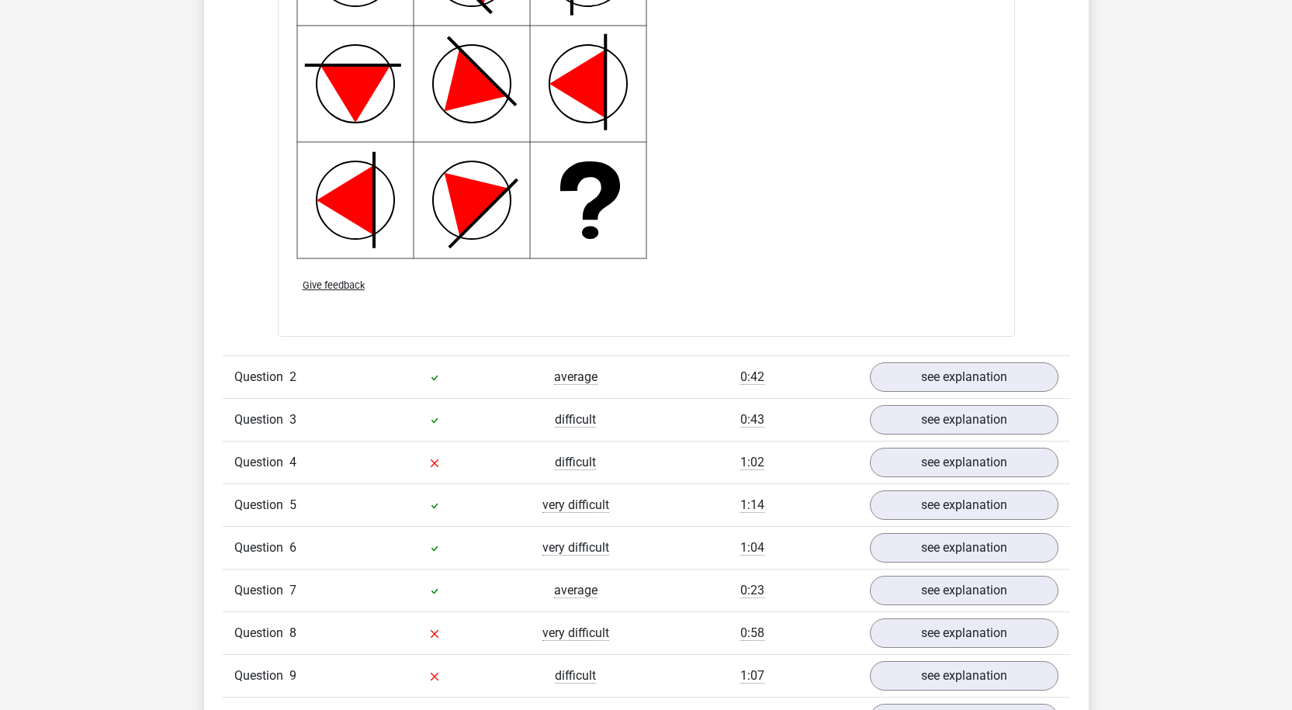
scroll to position [2095, 0]
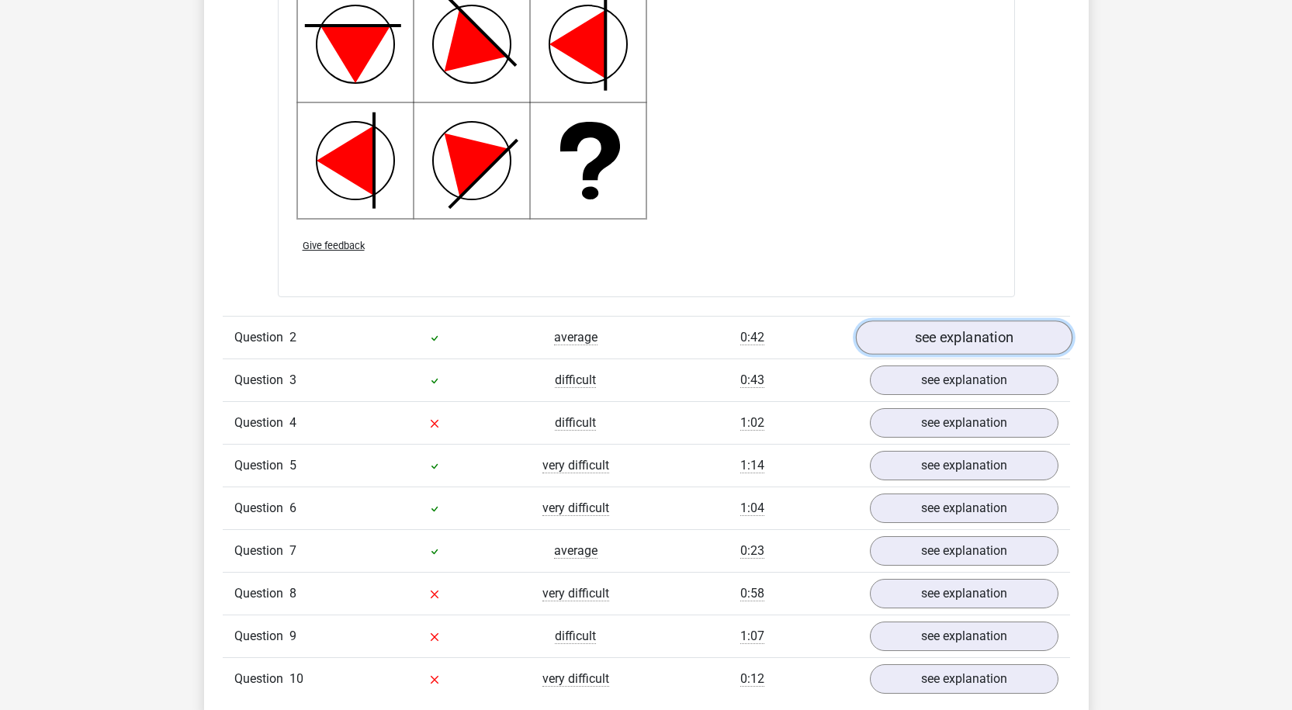
click at [932, 334] on link "see explanation" at bounding box center [963, 338] width 217 height 34
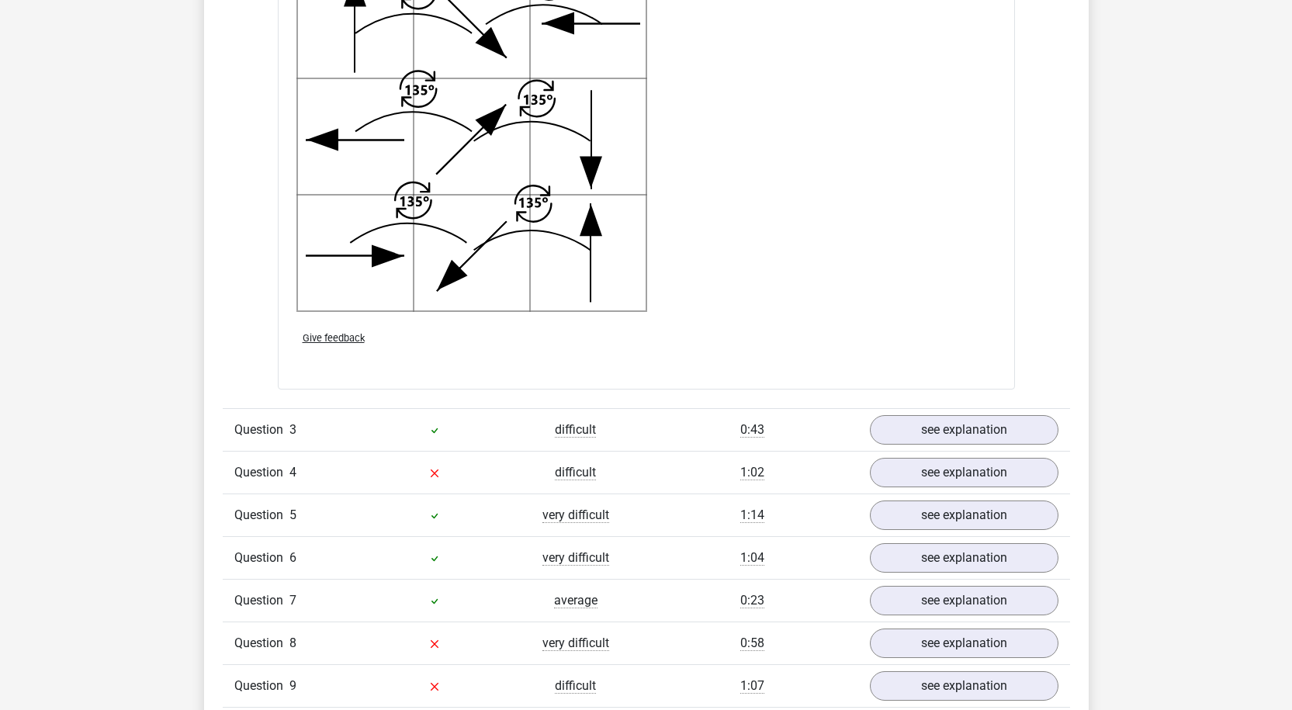
scroll to position [3259, 0]
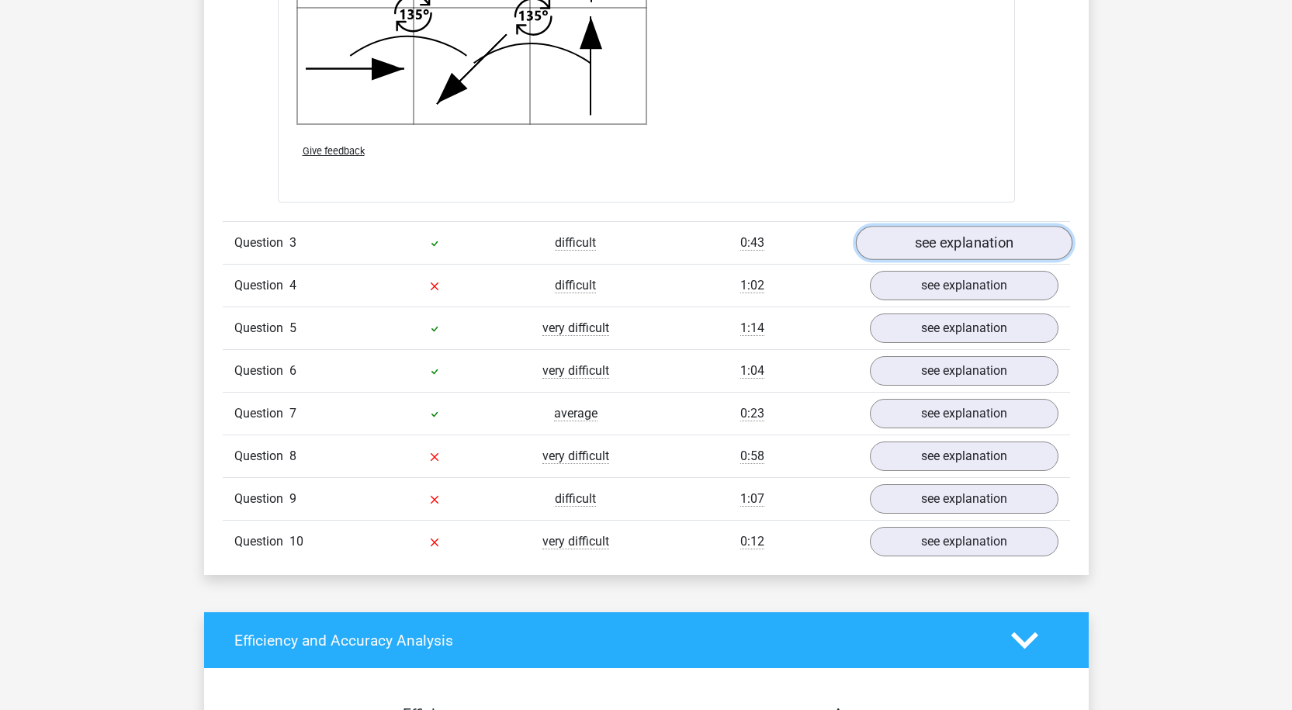
click at [939, 252] on link "see explanation" at bounding box center [963, 244] width 217 height 34
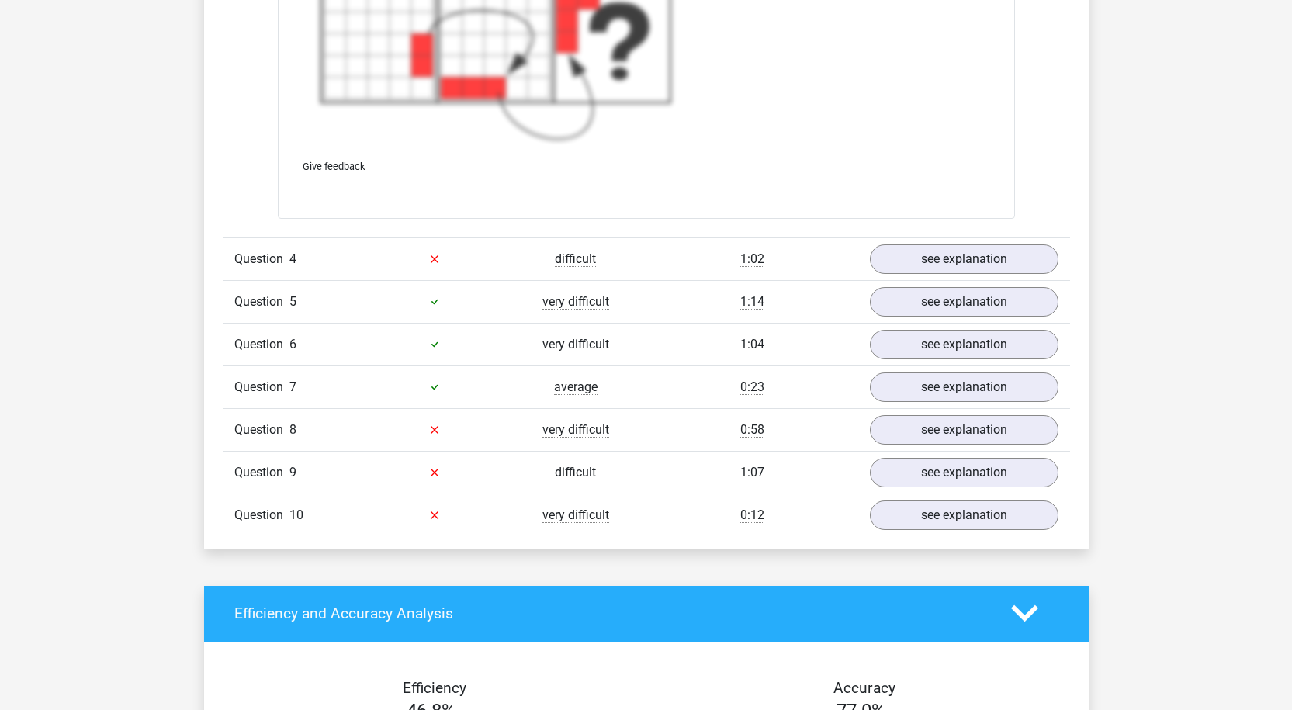
scroll to position [4501, 0]
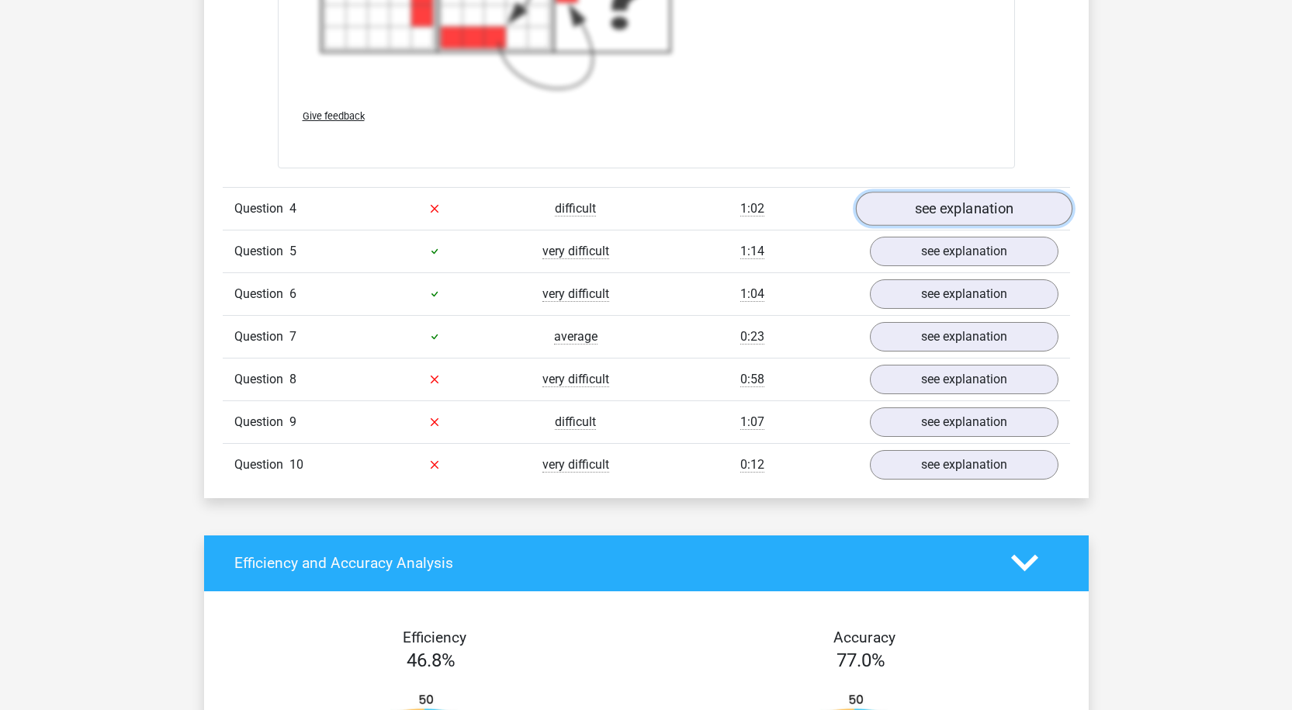
click at [952, 203] on link "see explanation" at bounding box center [963, 209] width 217 height 34
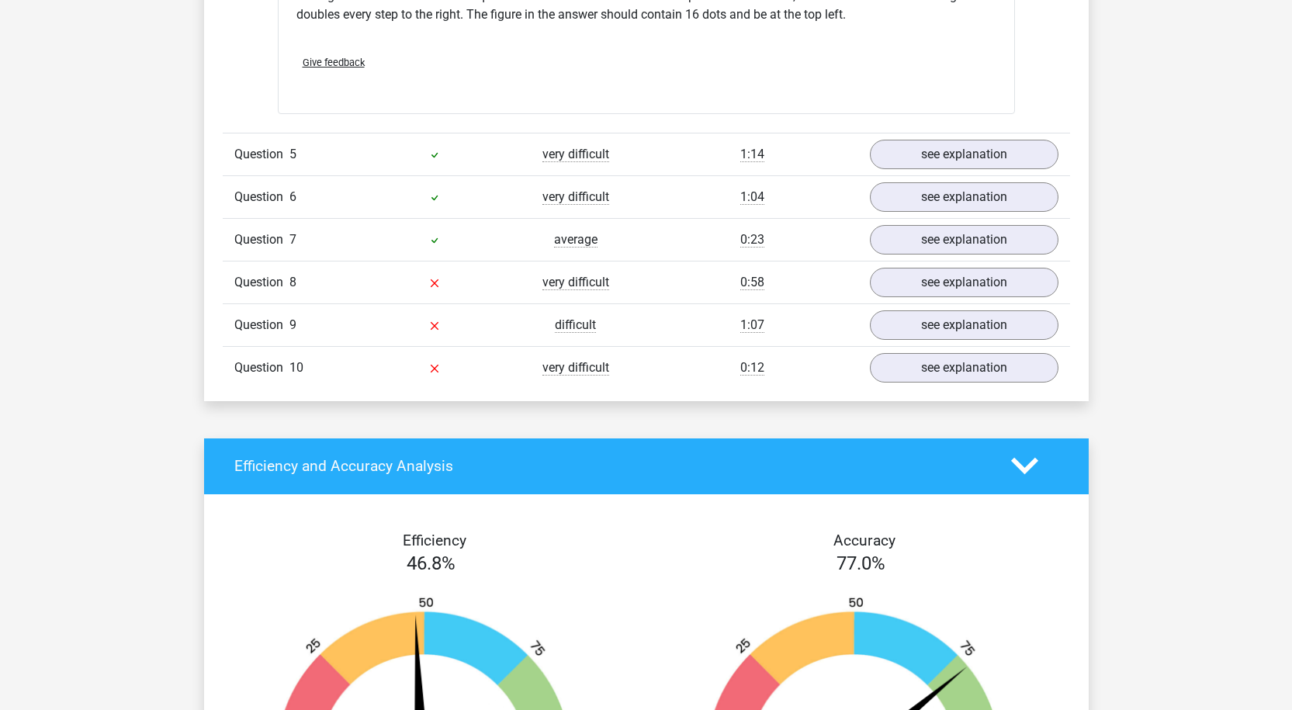
scroll to position [5355, 0]
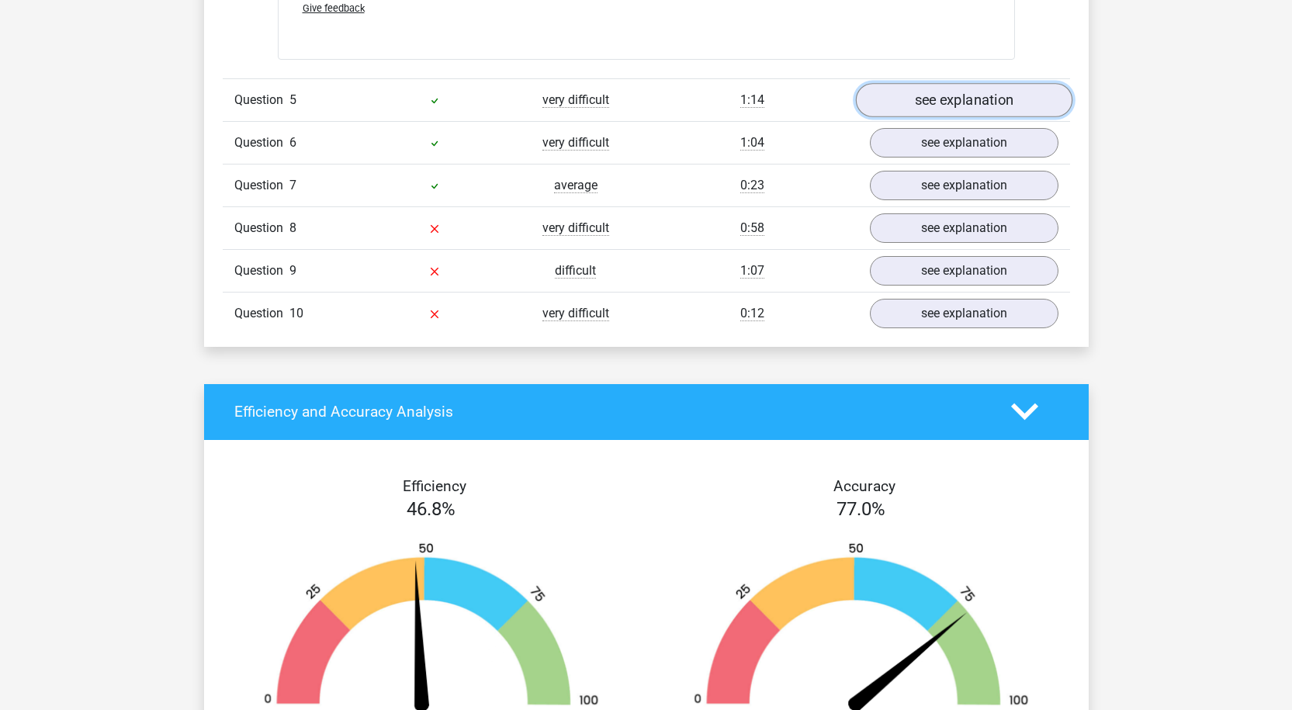
click at [927, 94] on link "see explanation" at bounding box center [963, 100] width 217 height 34
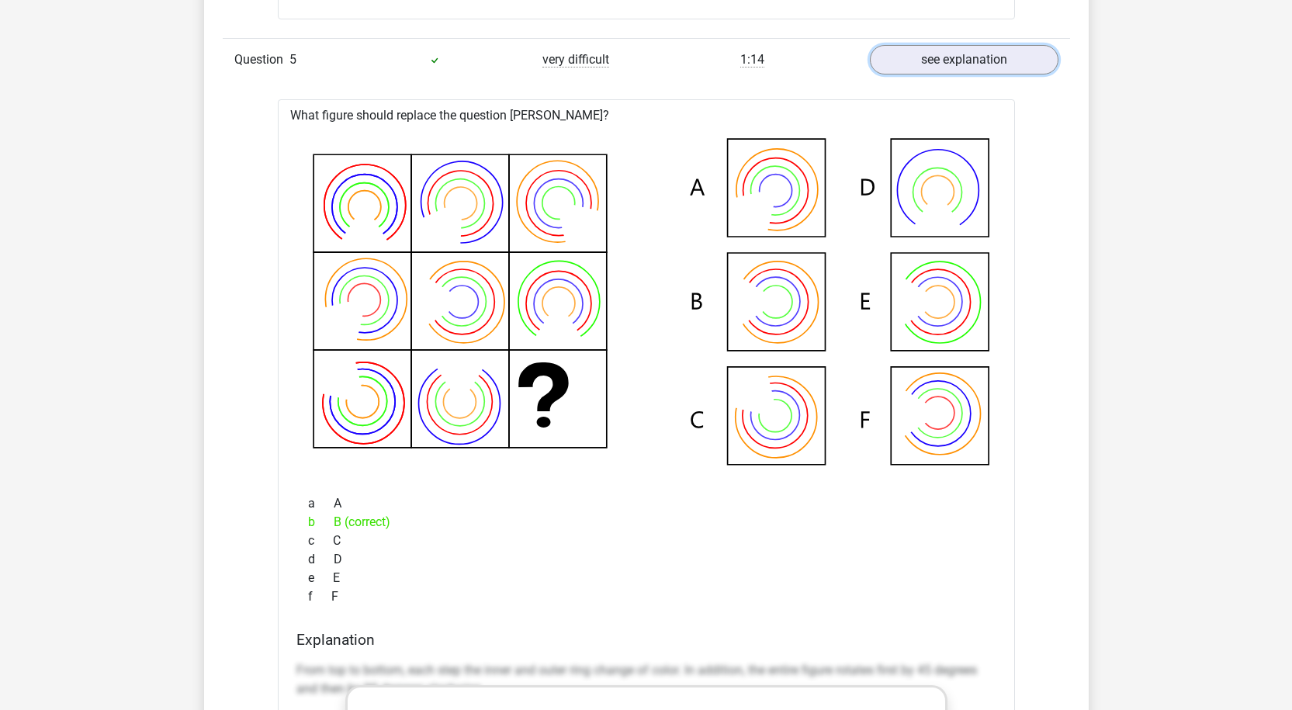
scroll to position [5122, 0]
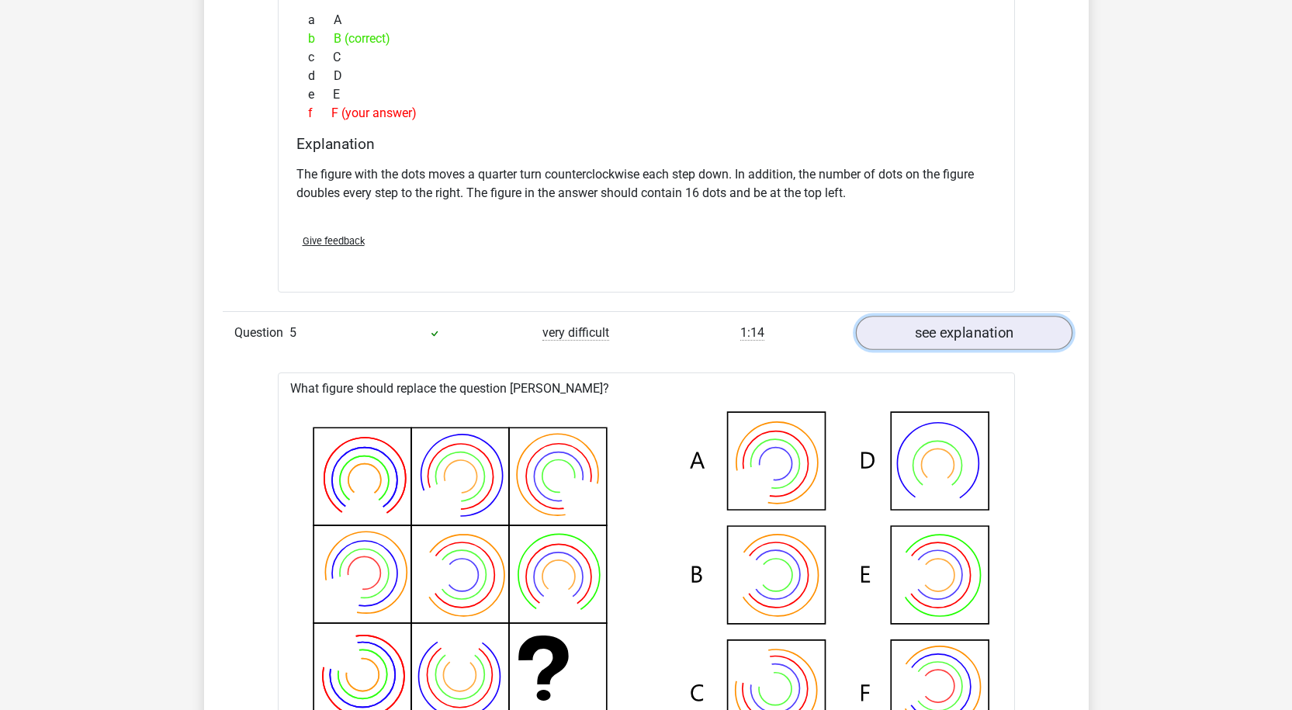
click at [979, 334] on link "see explanation" at bounding box center [963, 333] width 217 height 34
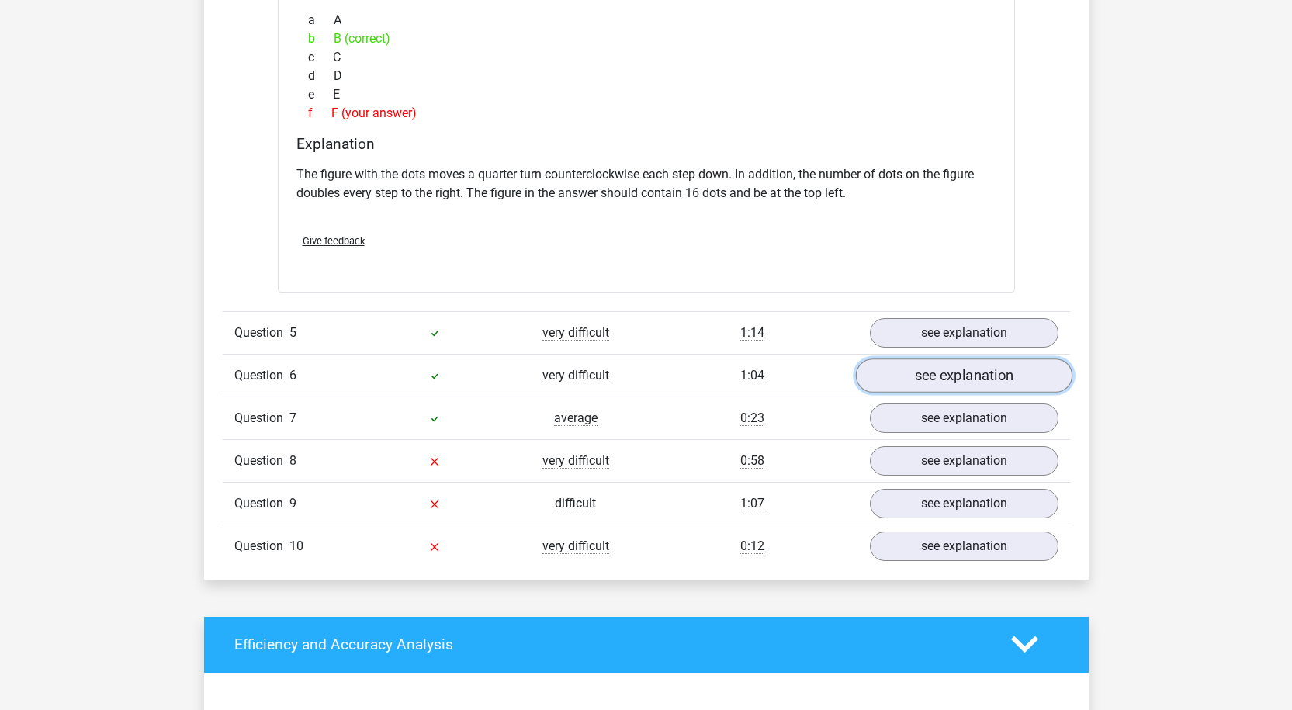
click at [951, 369] on link "see explanation" at bounding box center [963, 376] width 217 height 34
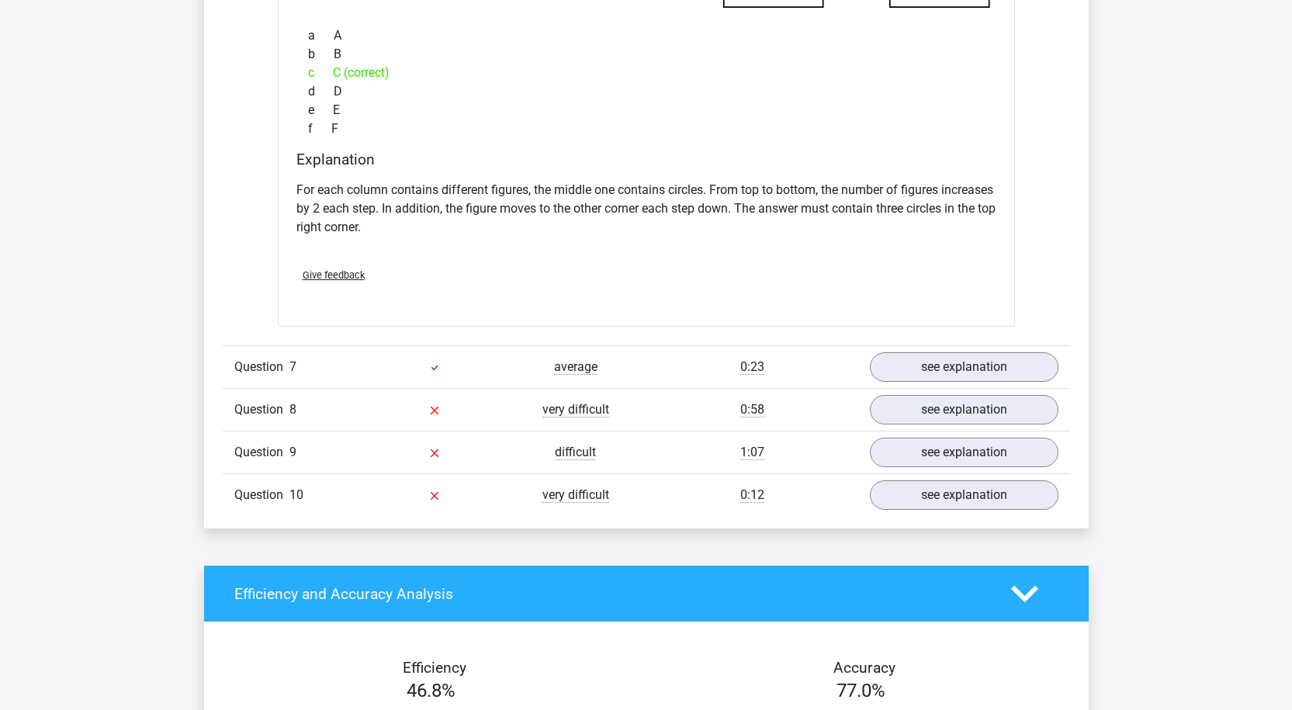
scroll to position [5898, 0]
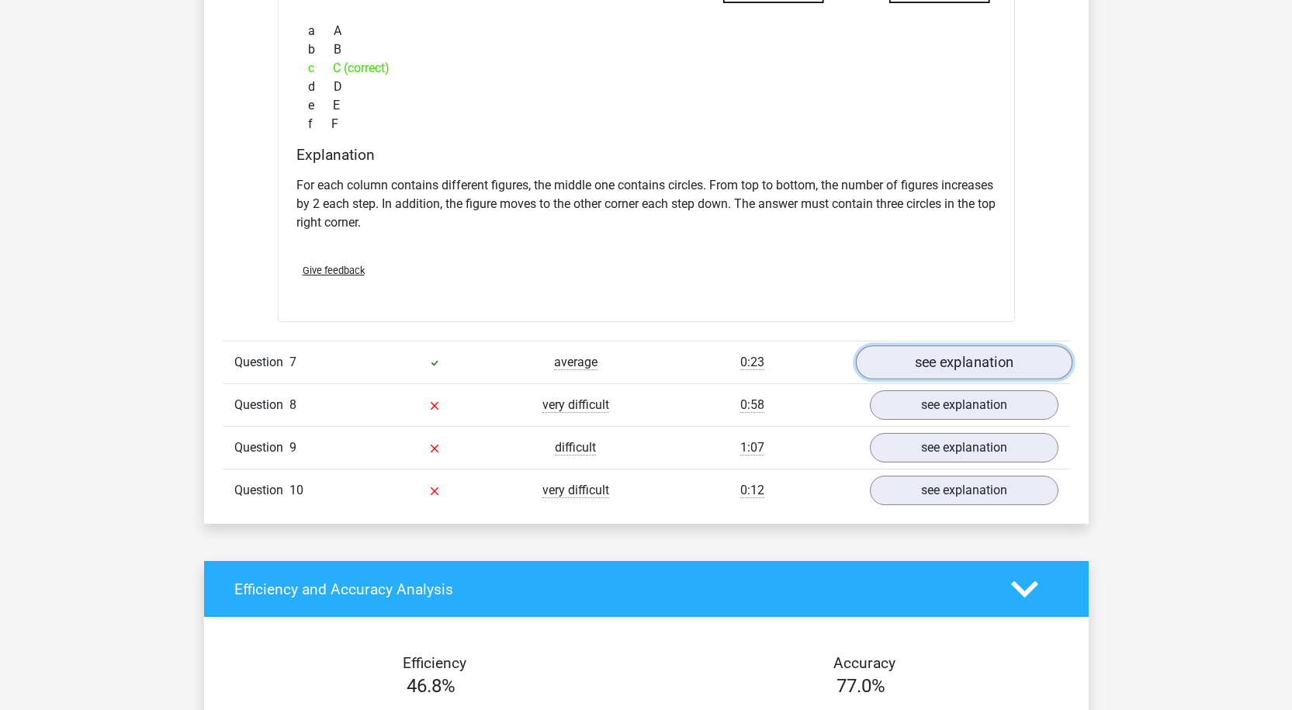
click at [920, 360] on link "see explanation" at bounding box center [963, 362] width 217 height 34
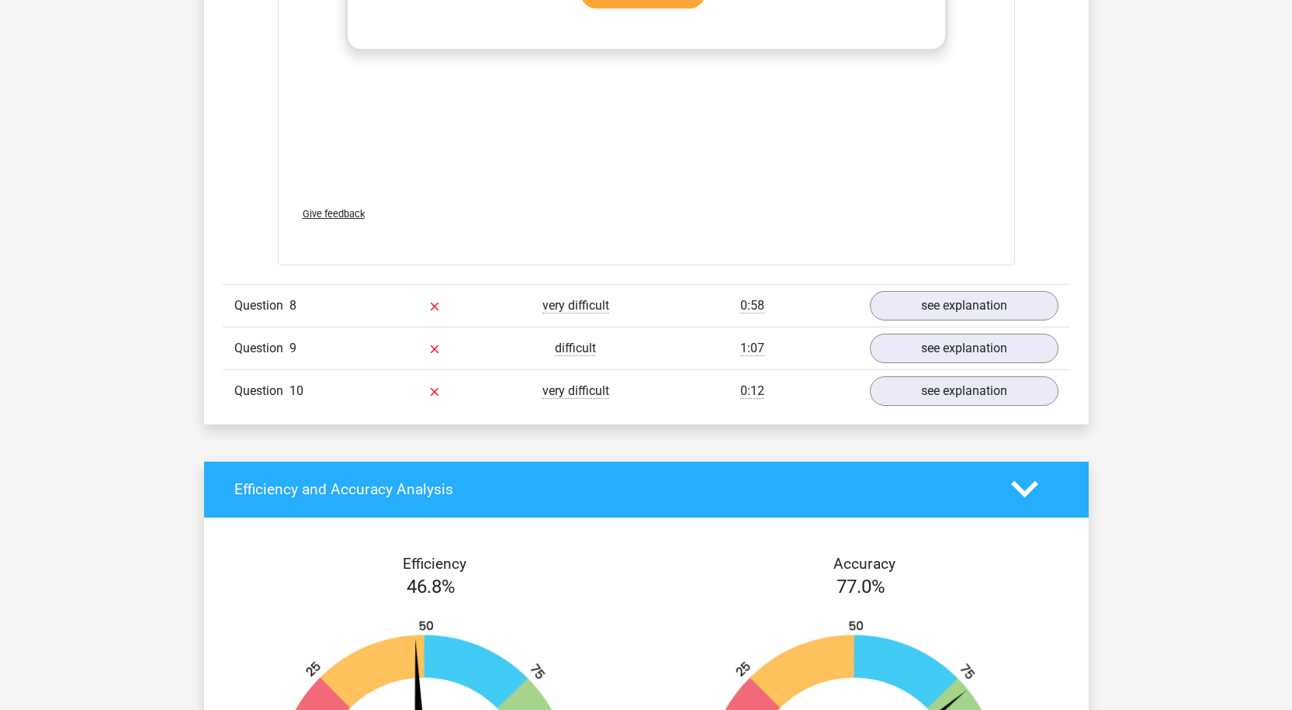
scroll to position [7140, 0]
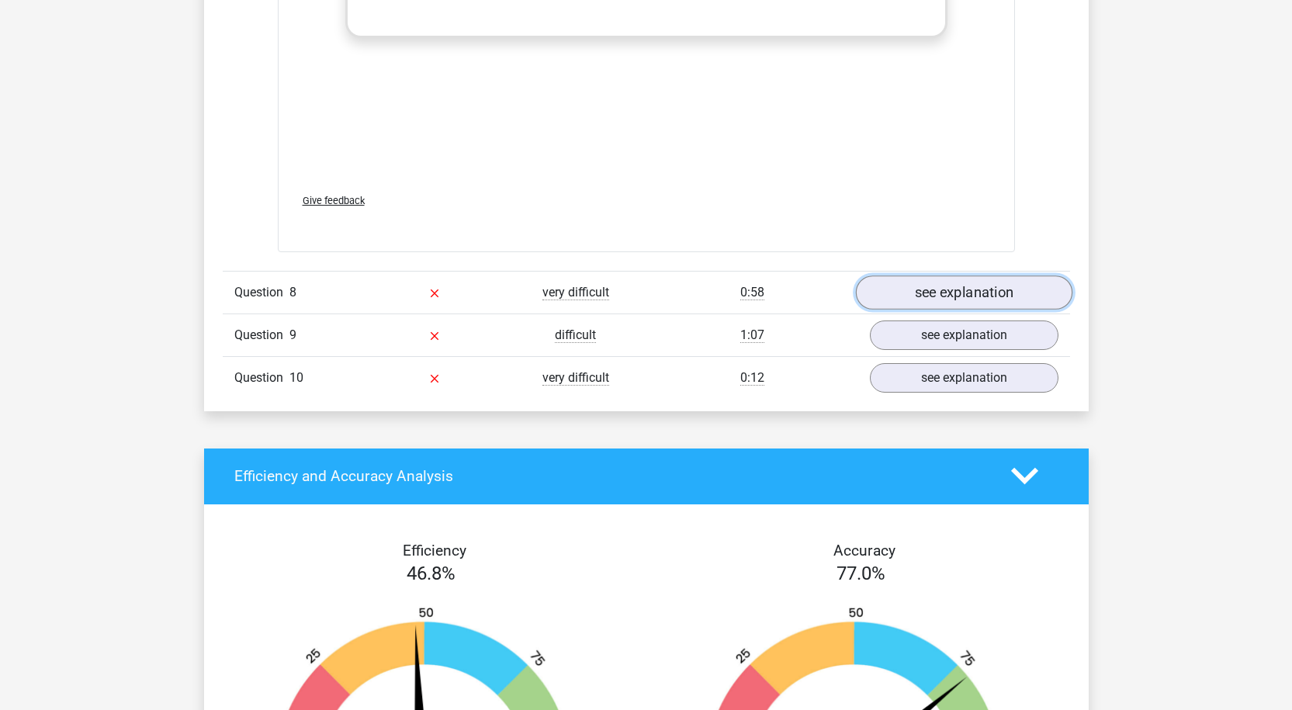
click at [965, 293] on link "see explanation" at bounding box center [963, 293] width 217 height 34
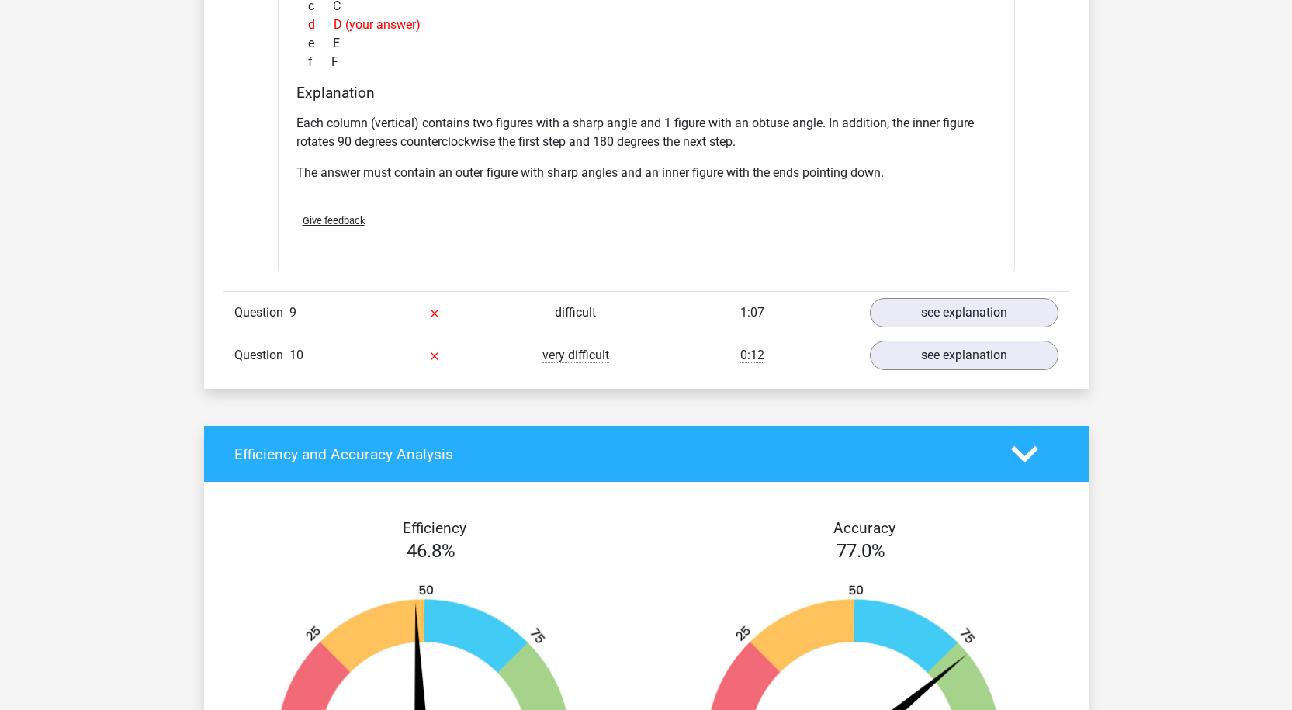
scroll to position [7916, 0]
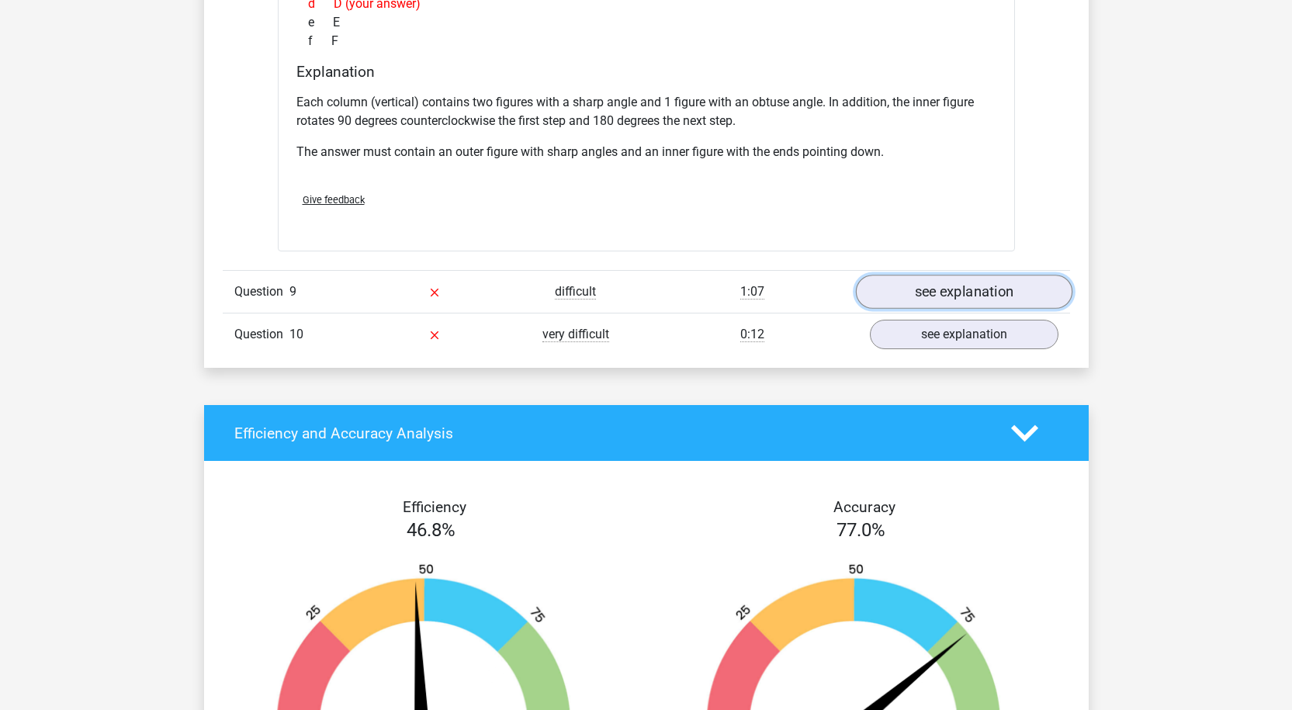
click at [989, 285] on link "see explanation" at bounding box center [963, 292] width 217 height 34
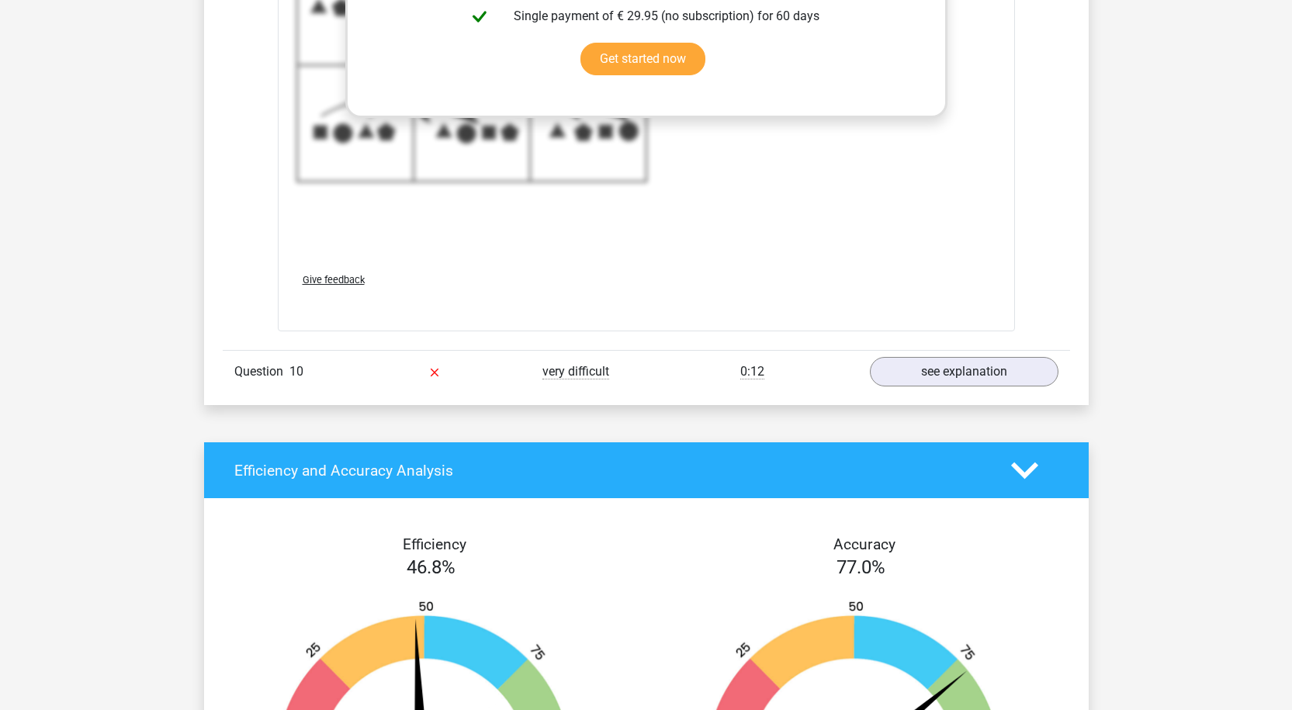
scroll to position [9235, 0]
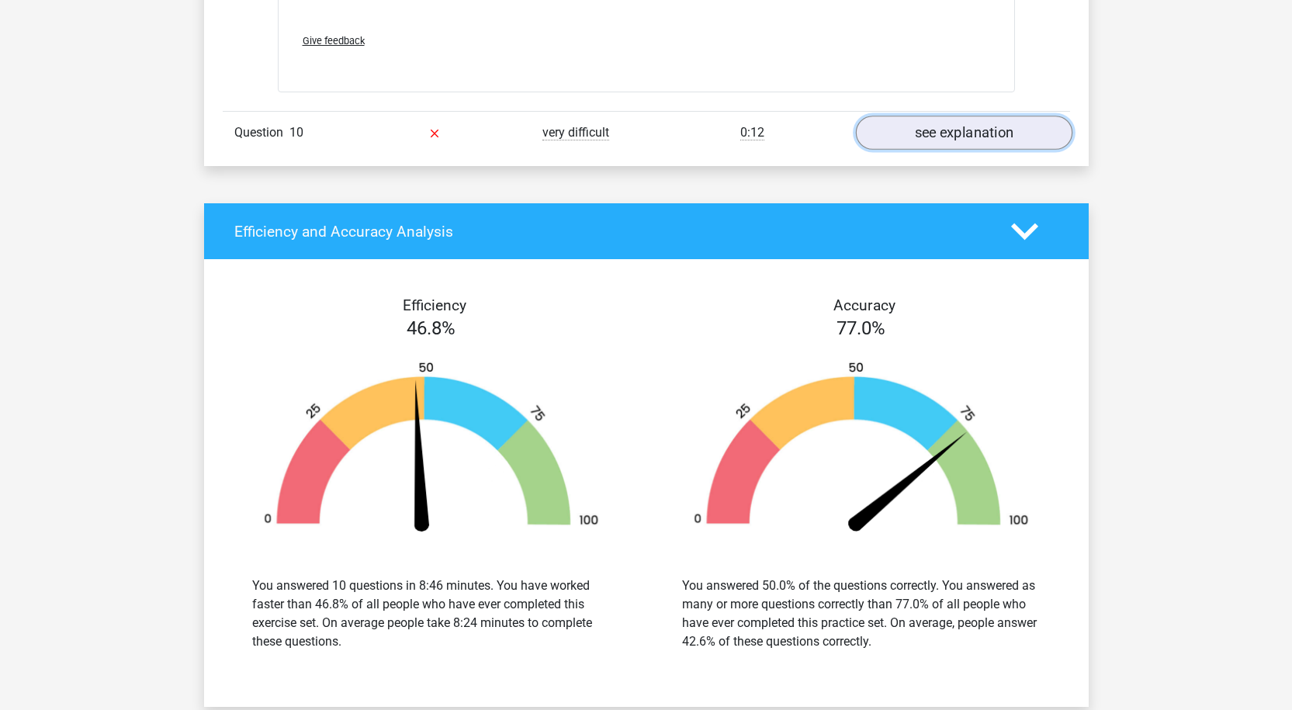
click at [948, 126] on link "see explanation" at bounding box center [963, 133] width 217 height 34
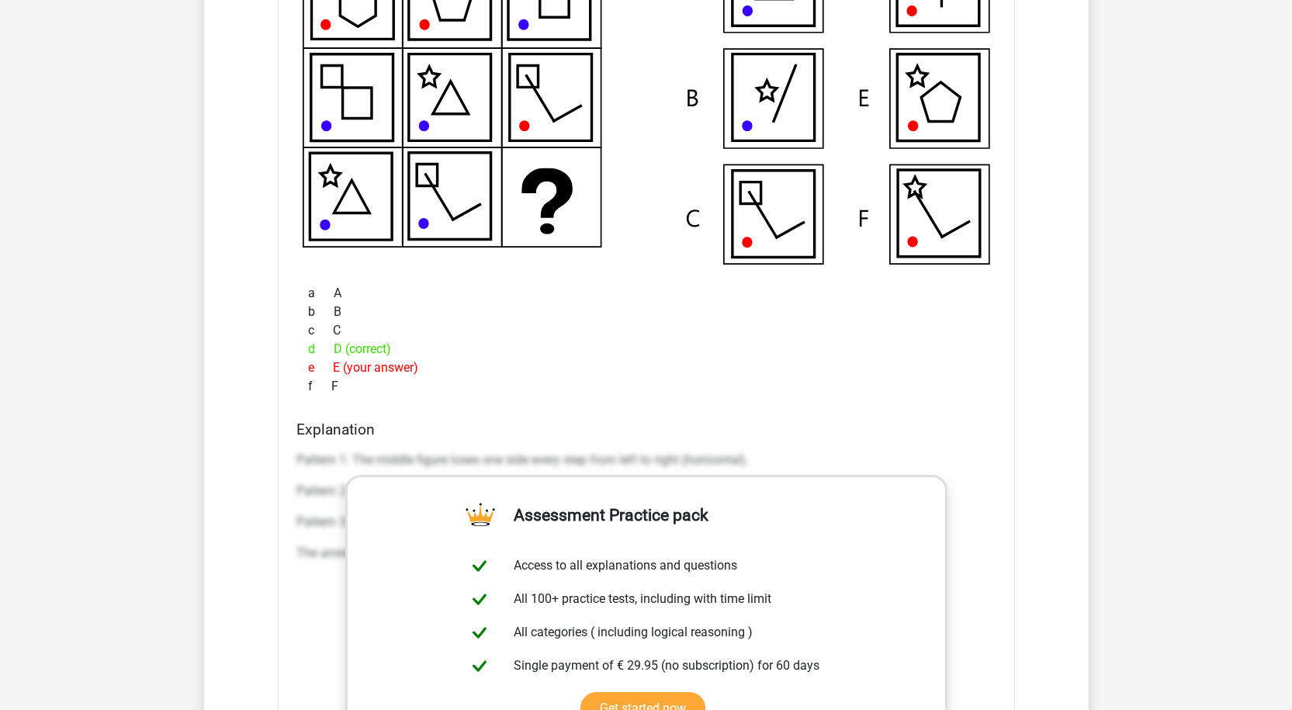
scroll to position [9623, 0]
